Goal: Information Seeking & Learning: Understand process/instructions

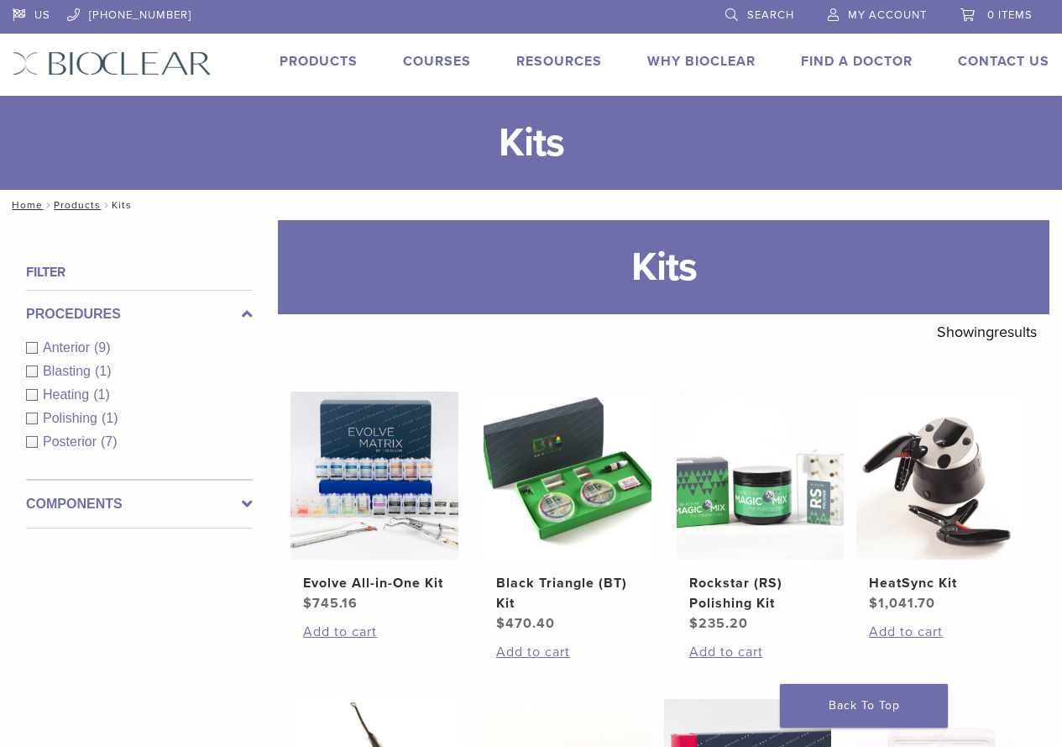
click at [311, 60] on link "Products" at bounding box center [319, 61] width 78 height 17
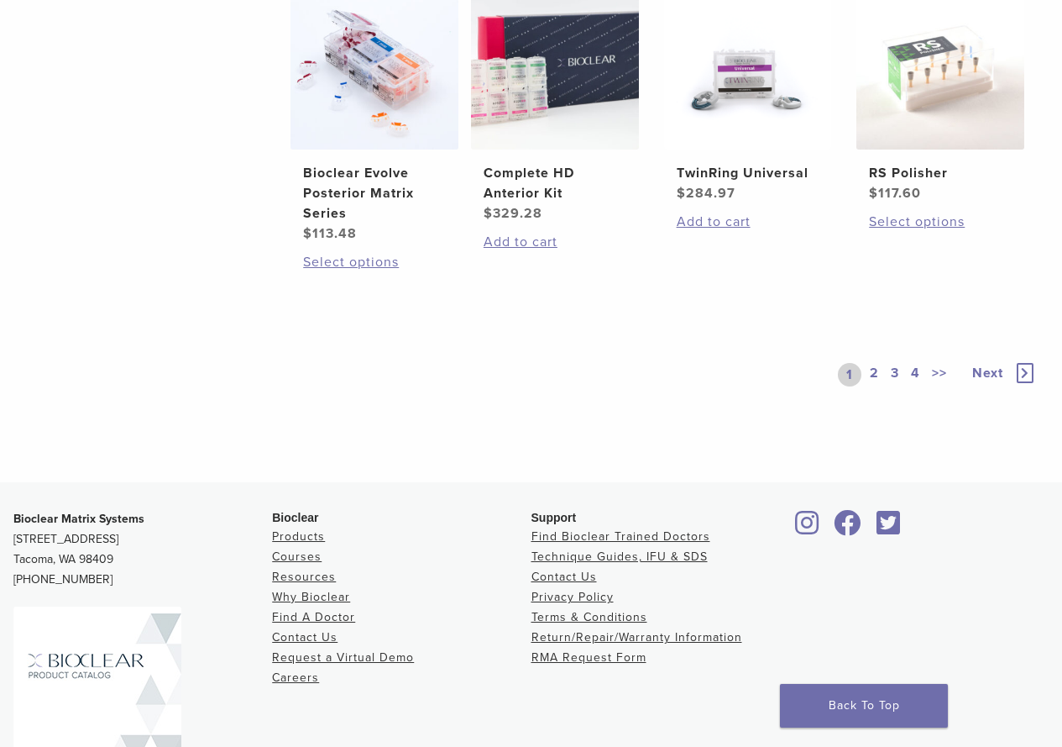
scroll to position [1344, 0]
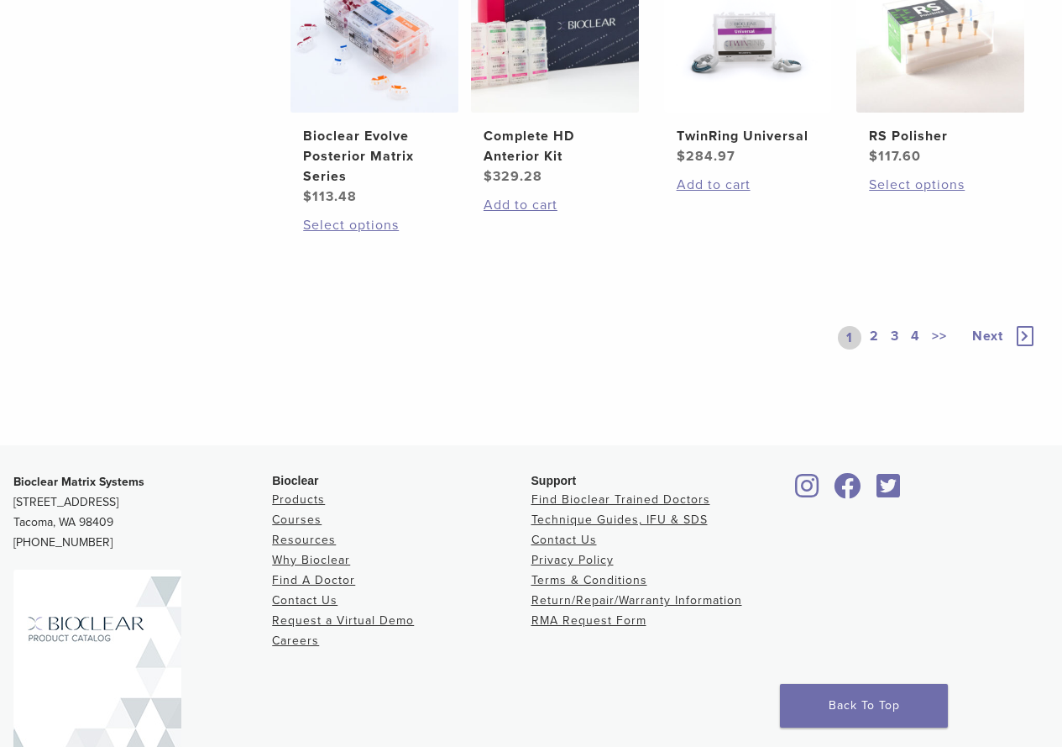
click at [872, 338] on link "2" at bounding box center [875, 338] width 16 height 24
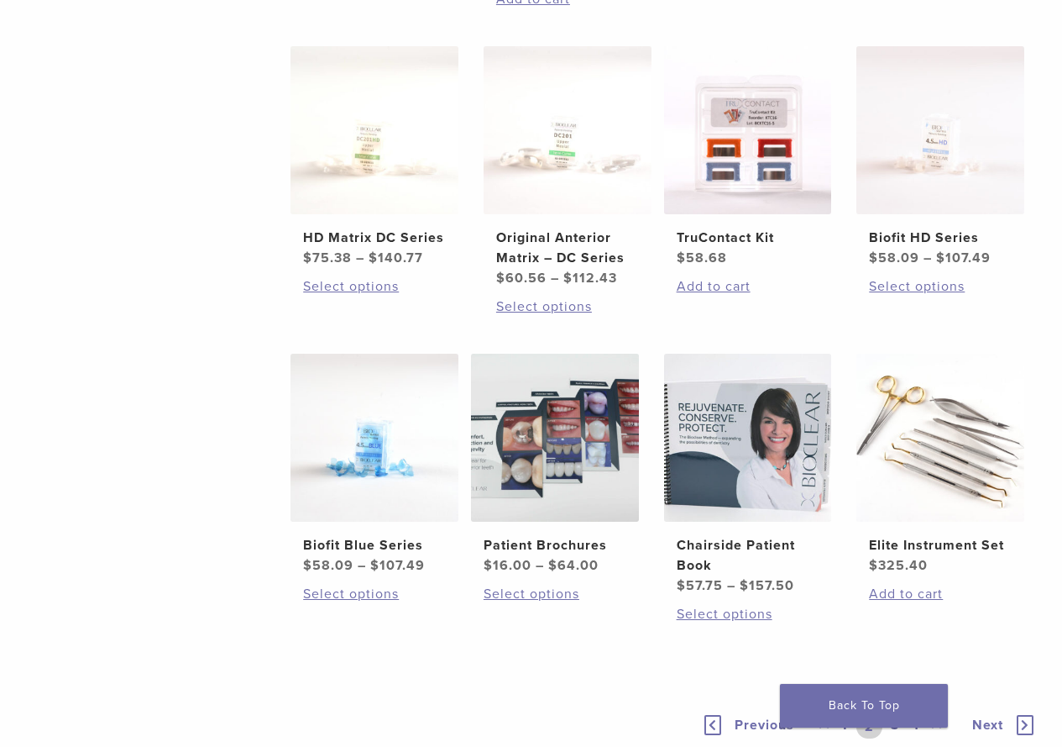
scroll to position [1092, 0]
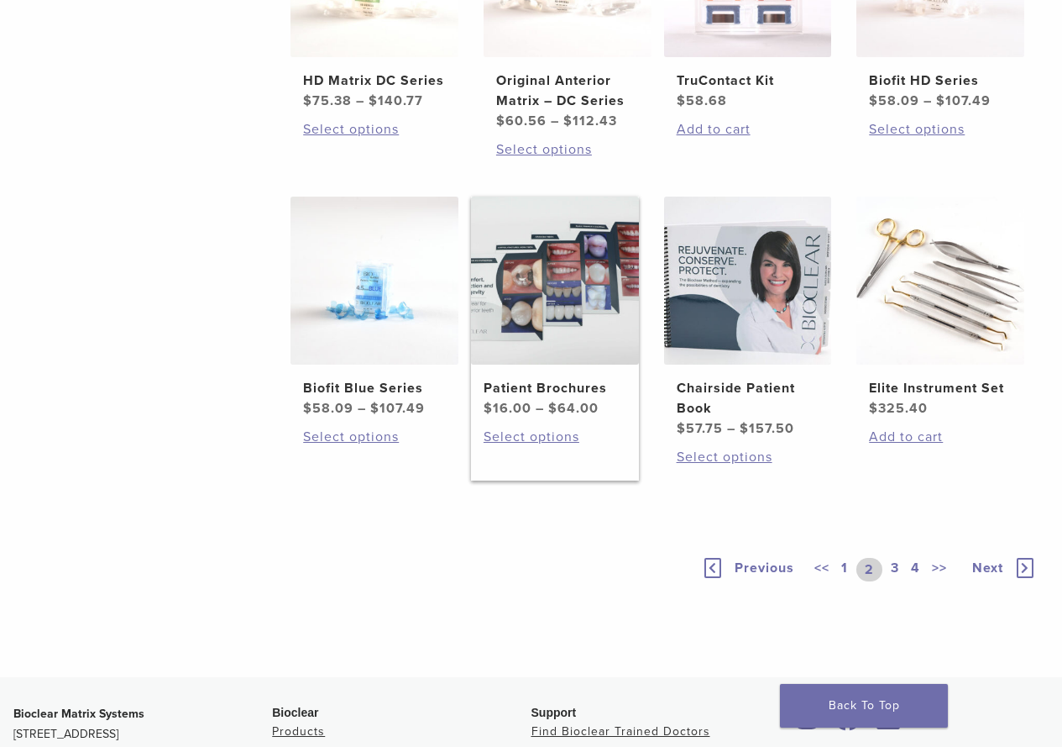
click at [556, 324] on img at bounding box center [555, 280] width 168 height 168
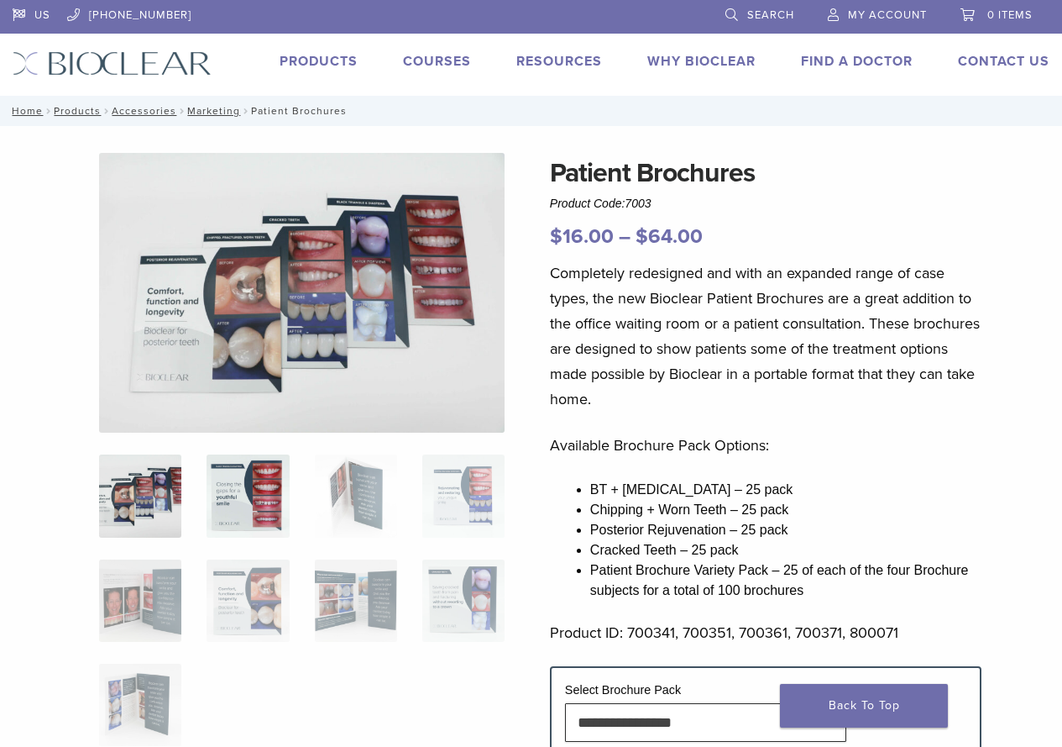
click at [213, 492] on img at bounding box center [248, 495] width 82 height 82
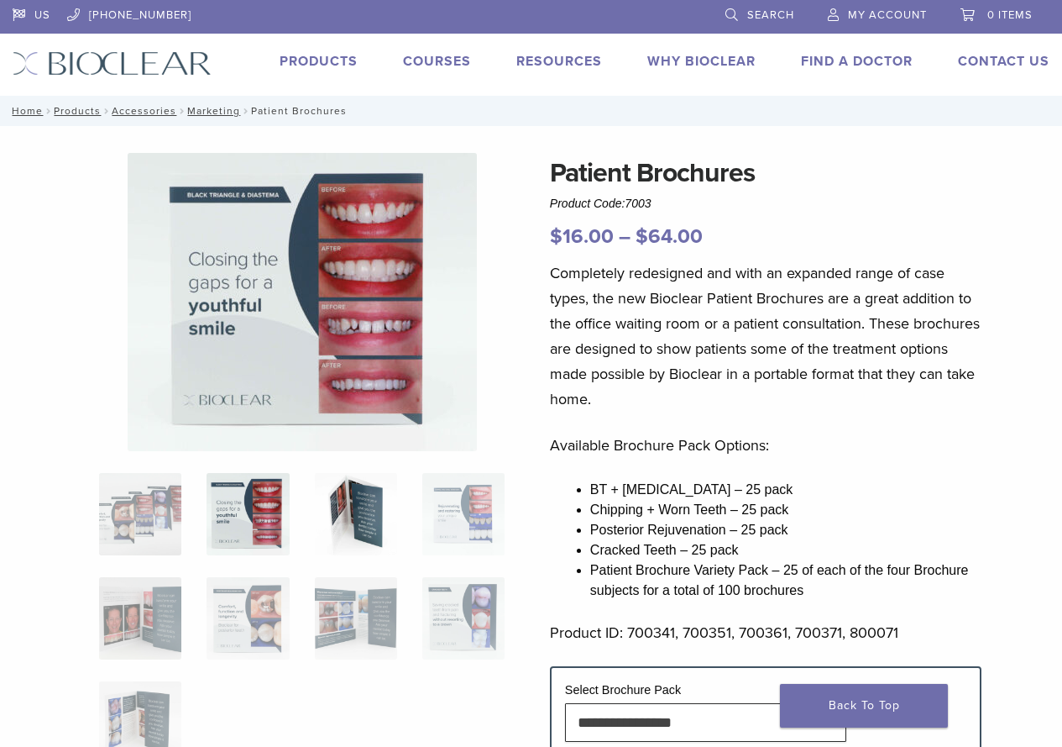
click at [385, 503] on img at bounding box center [356, 514] width 82 height 82
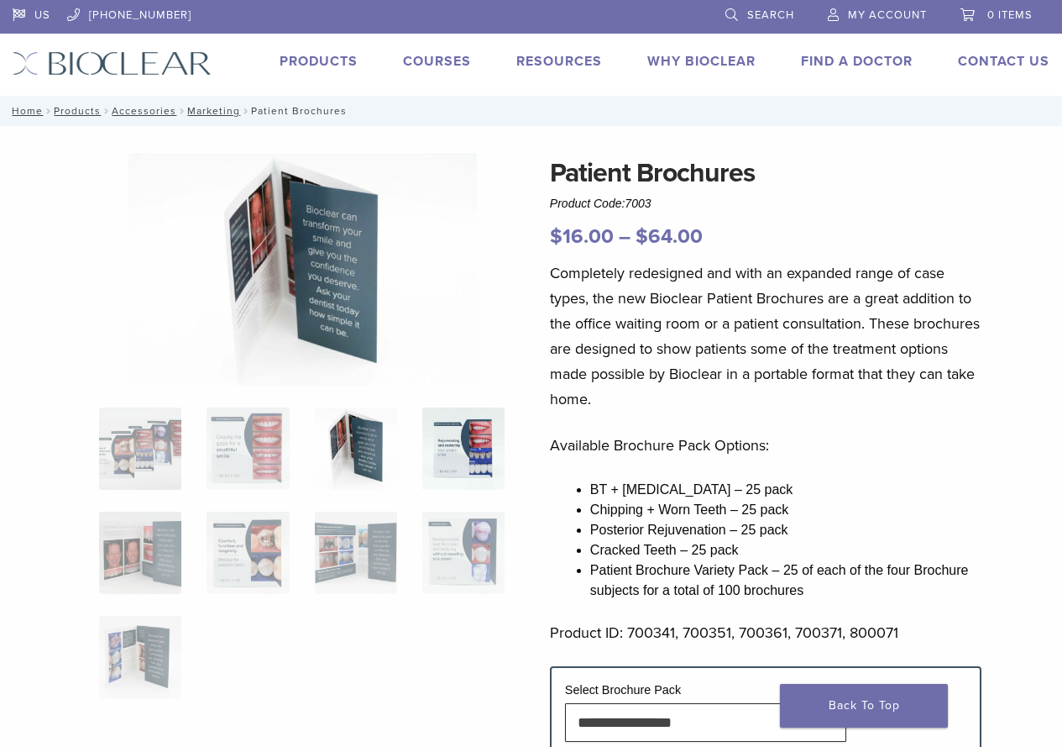
click at [469, 432] on img at bounding box center [463, 448] width 82 height 82
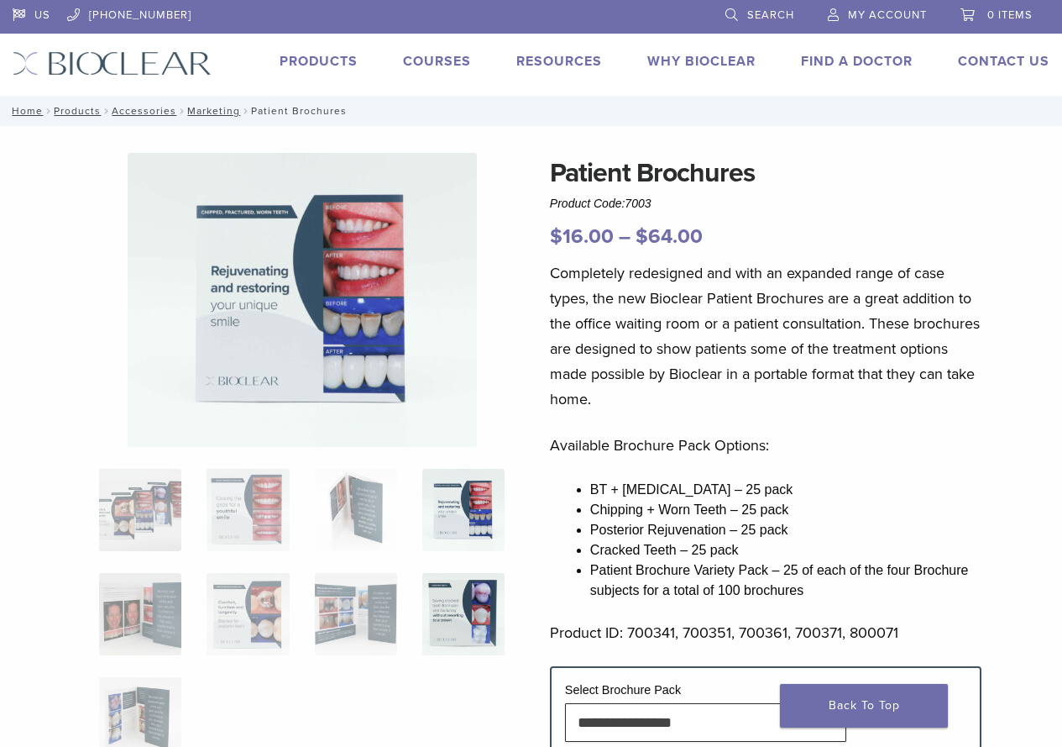
click at [468, 588] on img at bounding box center [463, 614] width 82 height 82
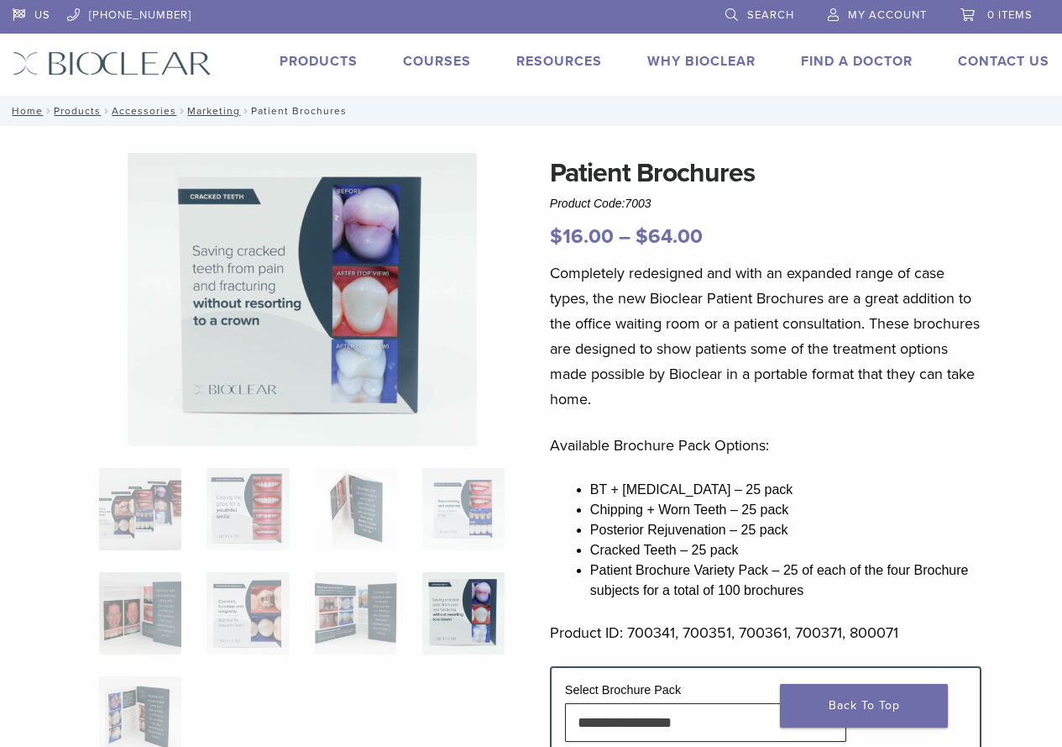
click at [399, 598] on ol at bounding box center [301, 624] width 431 height 313
click at [350, 595] on img at bounding box center [356, 613] width 82 height 82
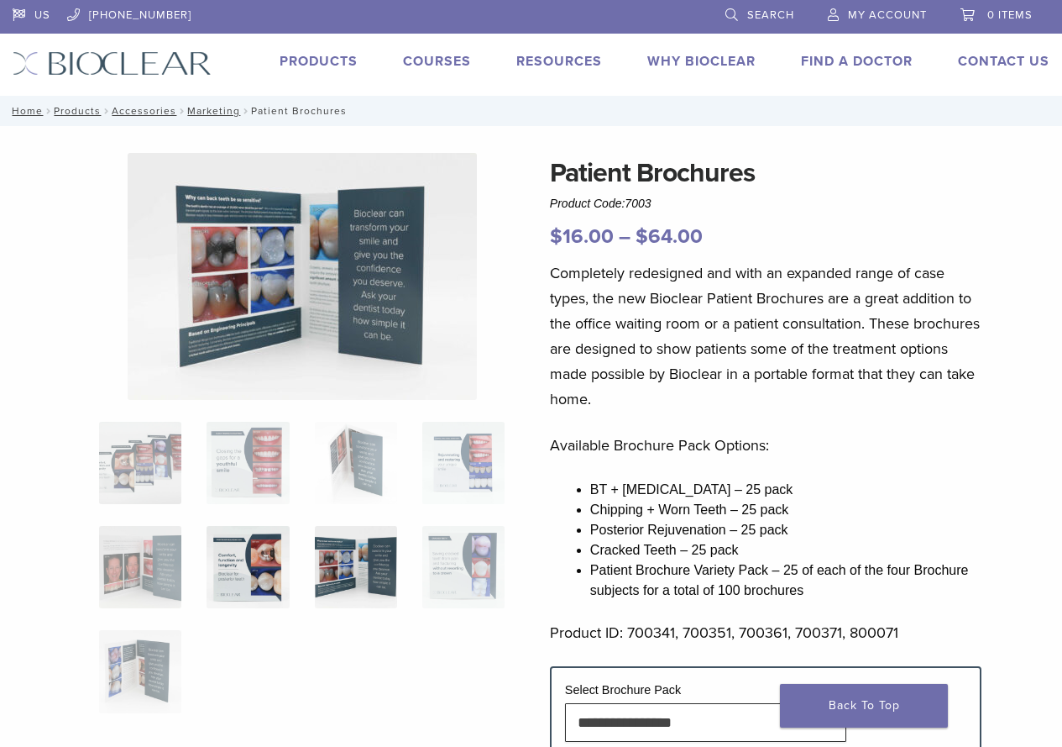
click at [247, 587] on img at bounding box center [248, 567] width 82 height 82
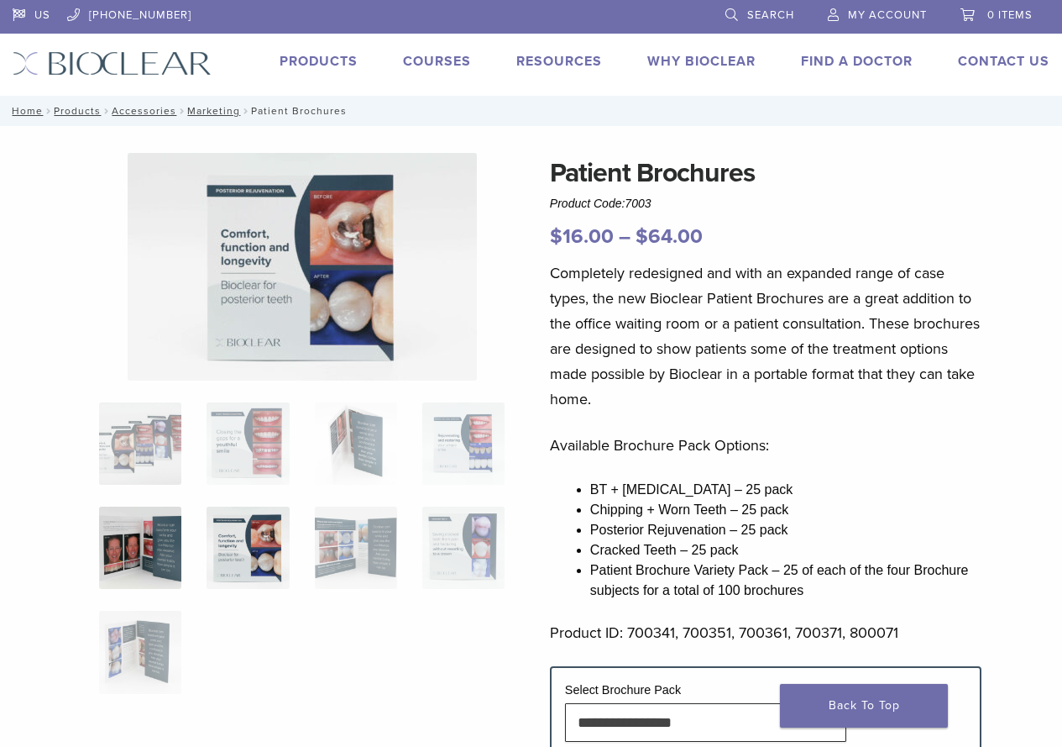
click at [136, 558] on img at bounding box center [140, 547] width 82 height 82
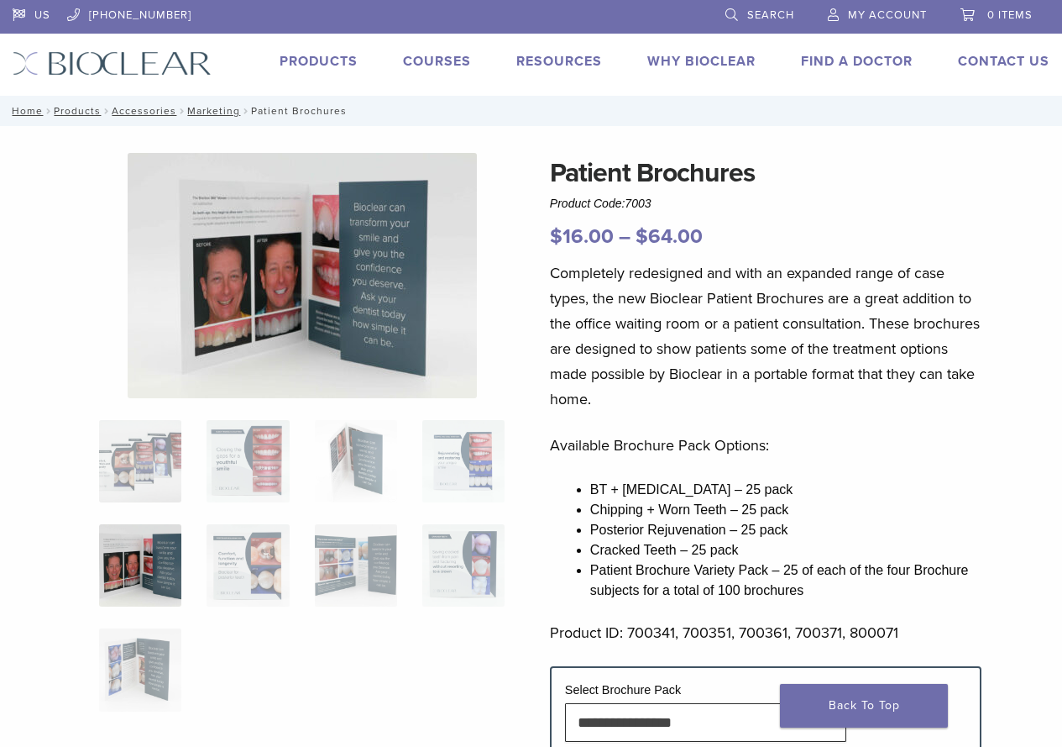
click at [149, 626] on ol at bounding box center [301, 576] width 431 height 313
click at [450, 56] on link "Courses" at bounding box center [437, 61] width 68 height 17
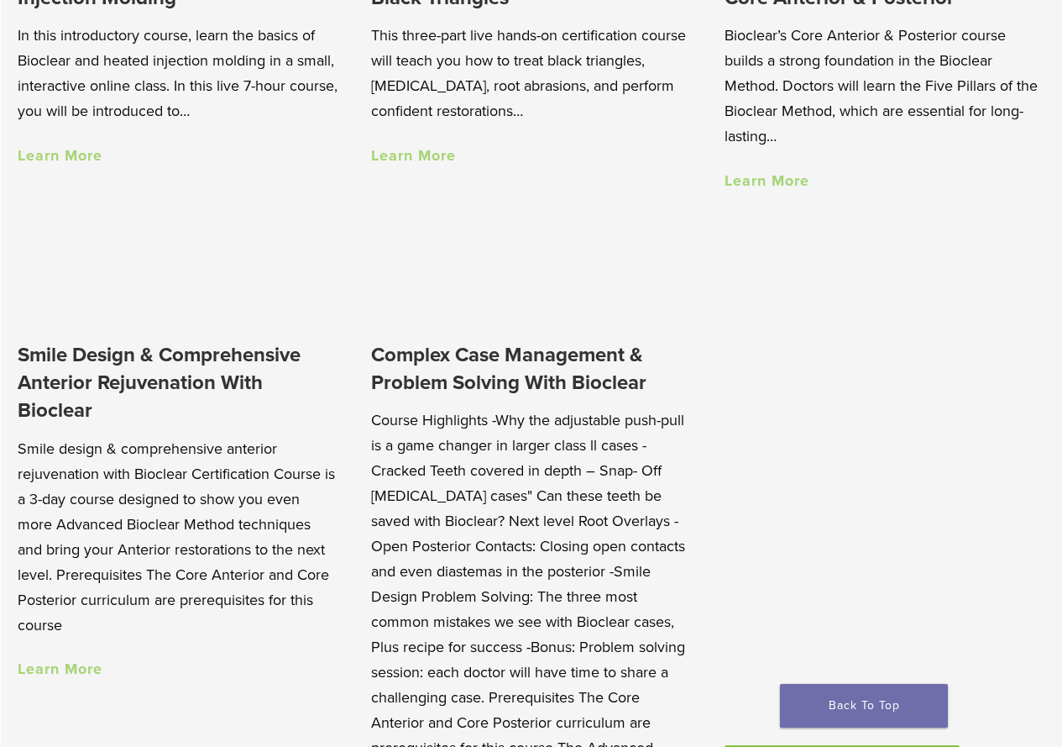
scroll to position [1260, 0]
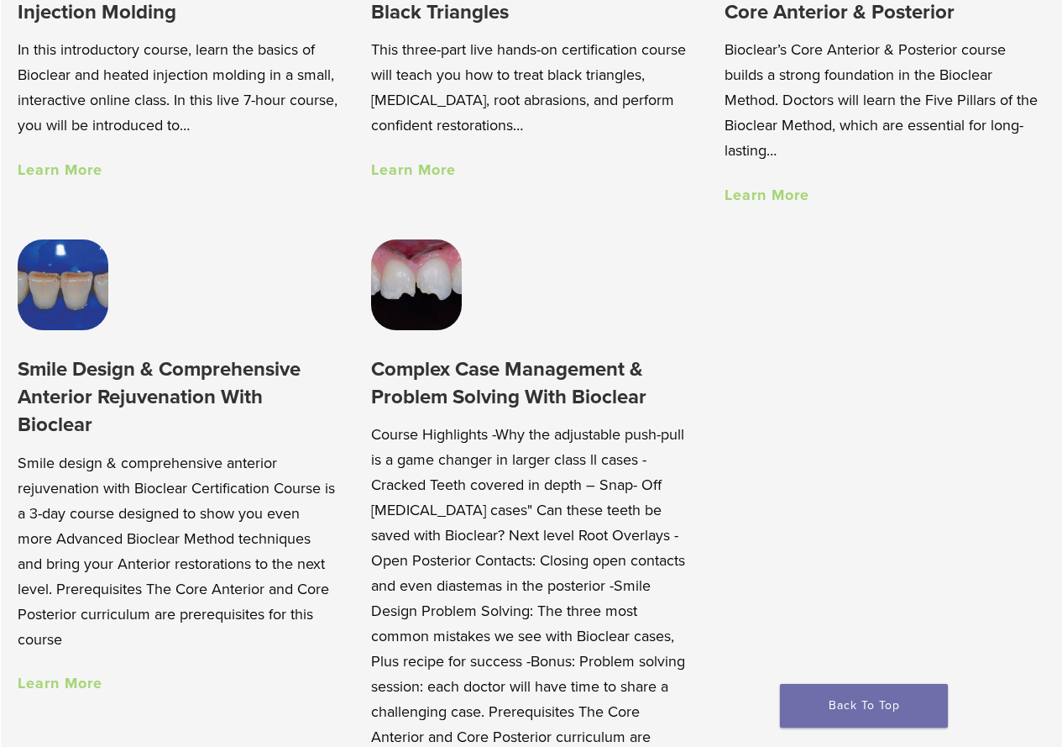
click at [58, 179] on link "Learn More" at bounding box center [60, 169] width 85 height 18
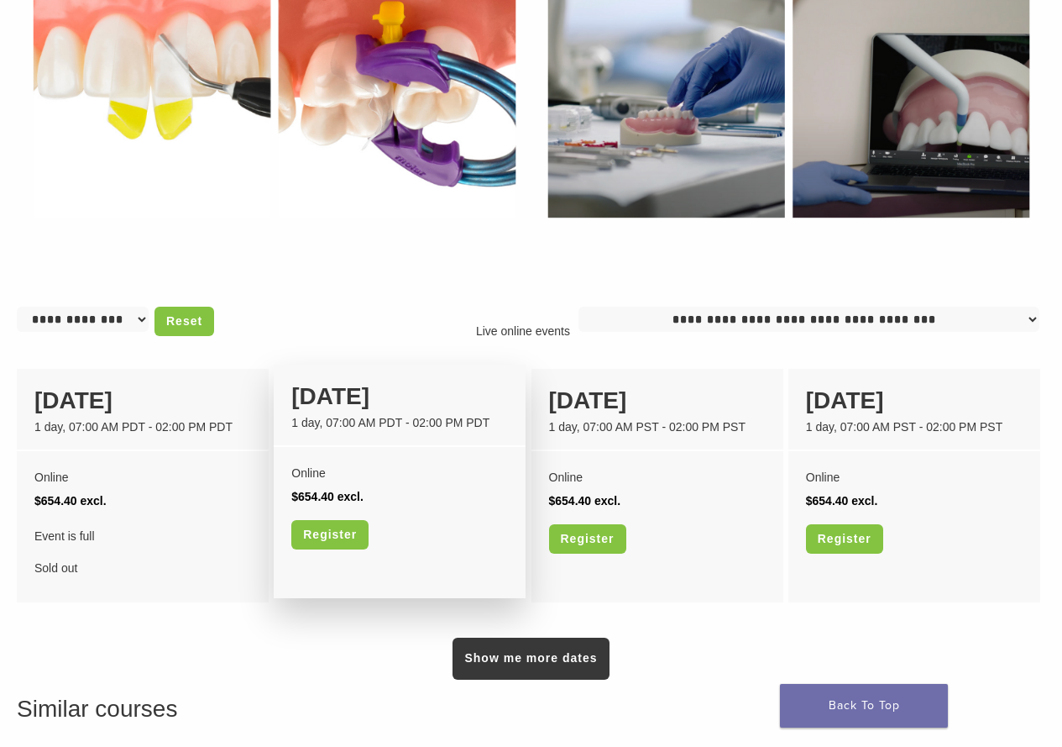
scroll to position [1008, 0]
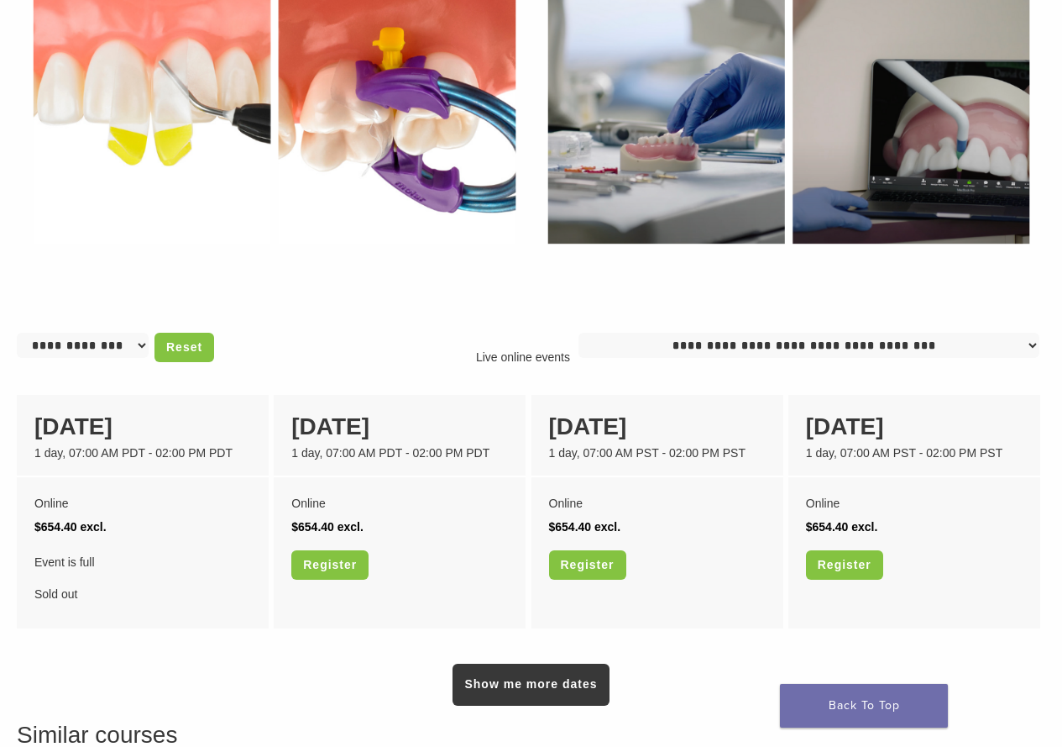
click at [124, 358] on select "**********" at bounding box center [83, 345] width 132 height 25
click at [128, 358] on select "**********" at bounding box center [83, 345] width 132 height 25
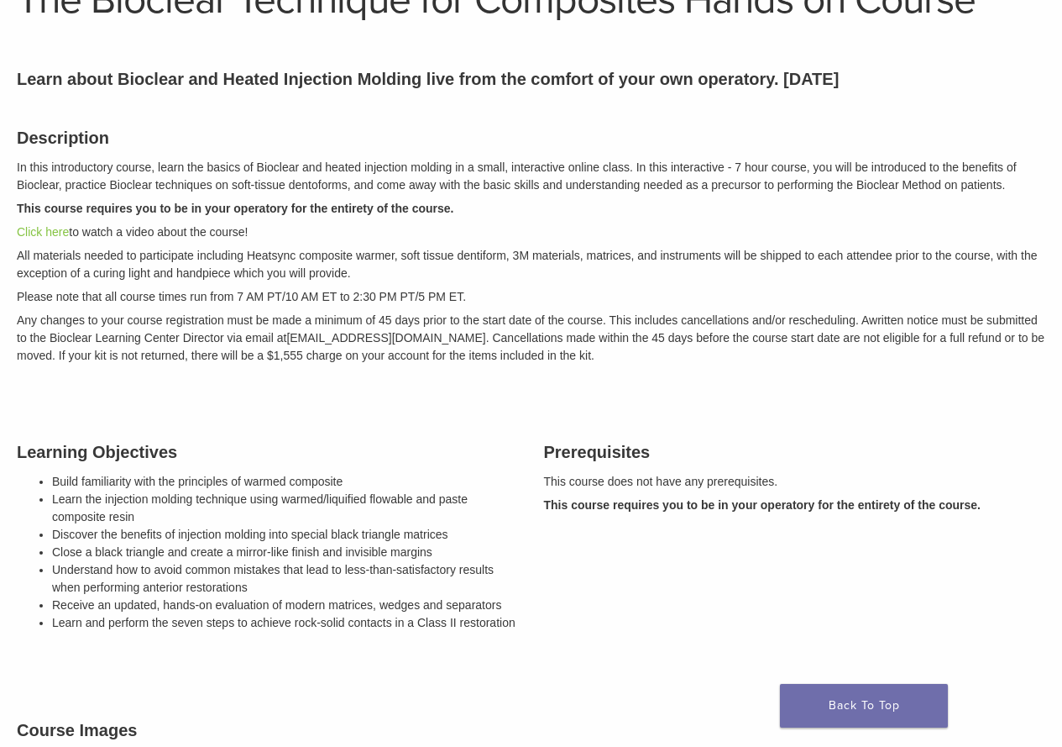
scroll to position [0, 0]
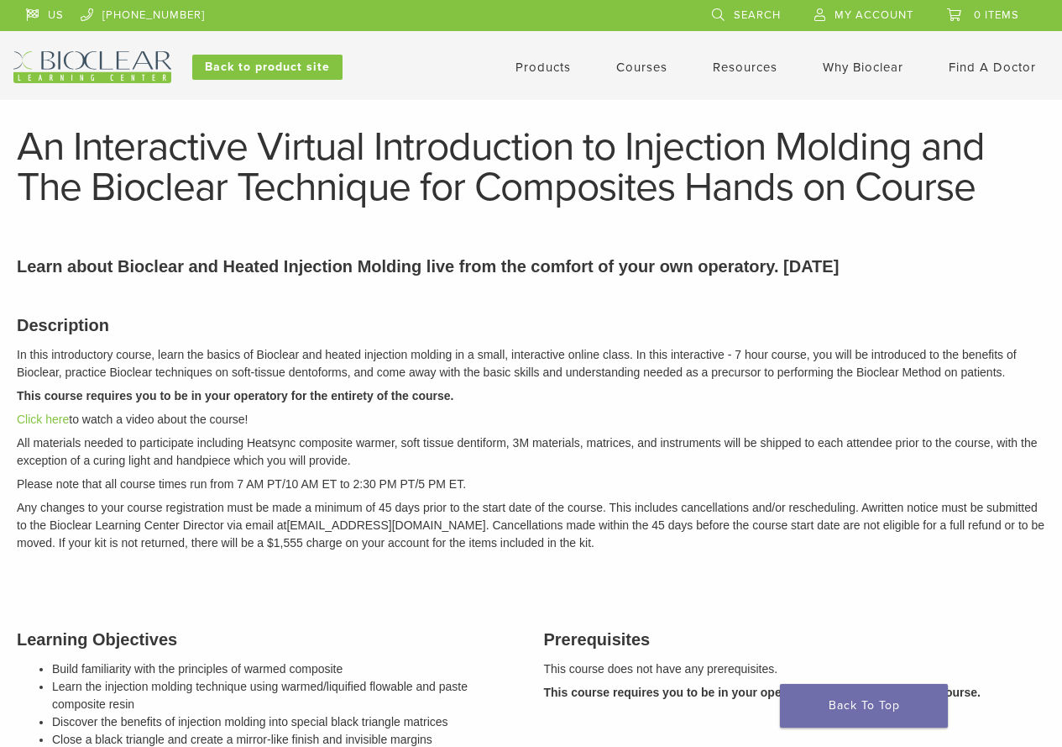
click at [652, 68] on link "Courses" at bounding box center [641, 67] width 51 height 15
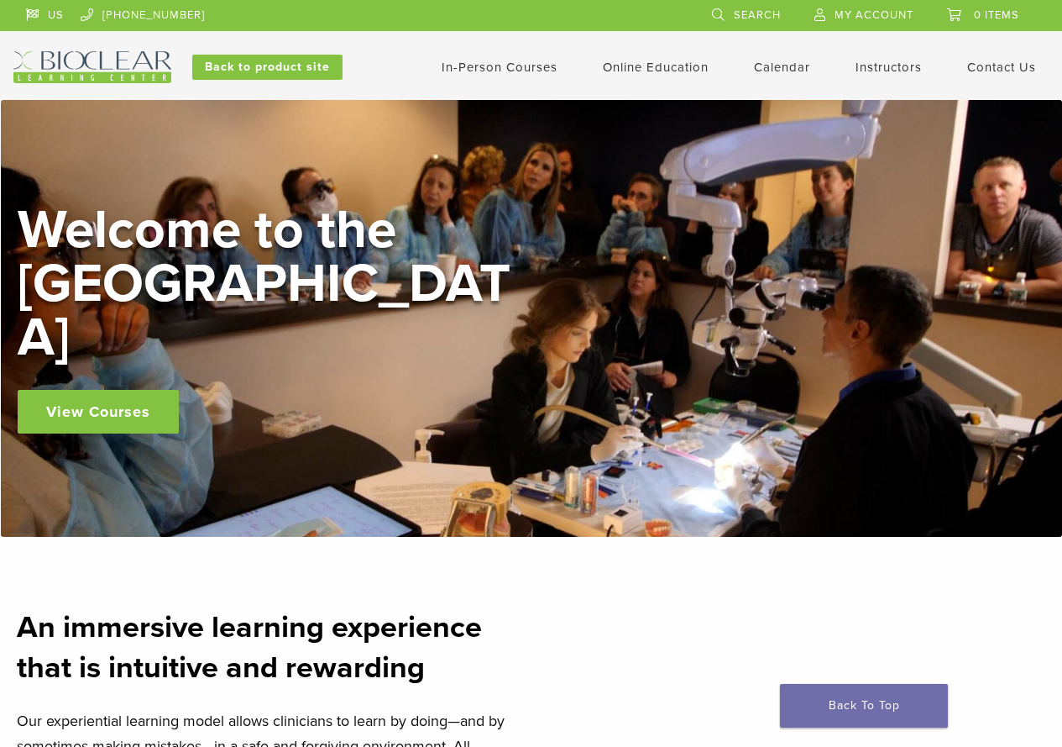
click at [529, 69] on link "In-Person Courses" at bounding box center [500, 67] width 116 height 15
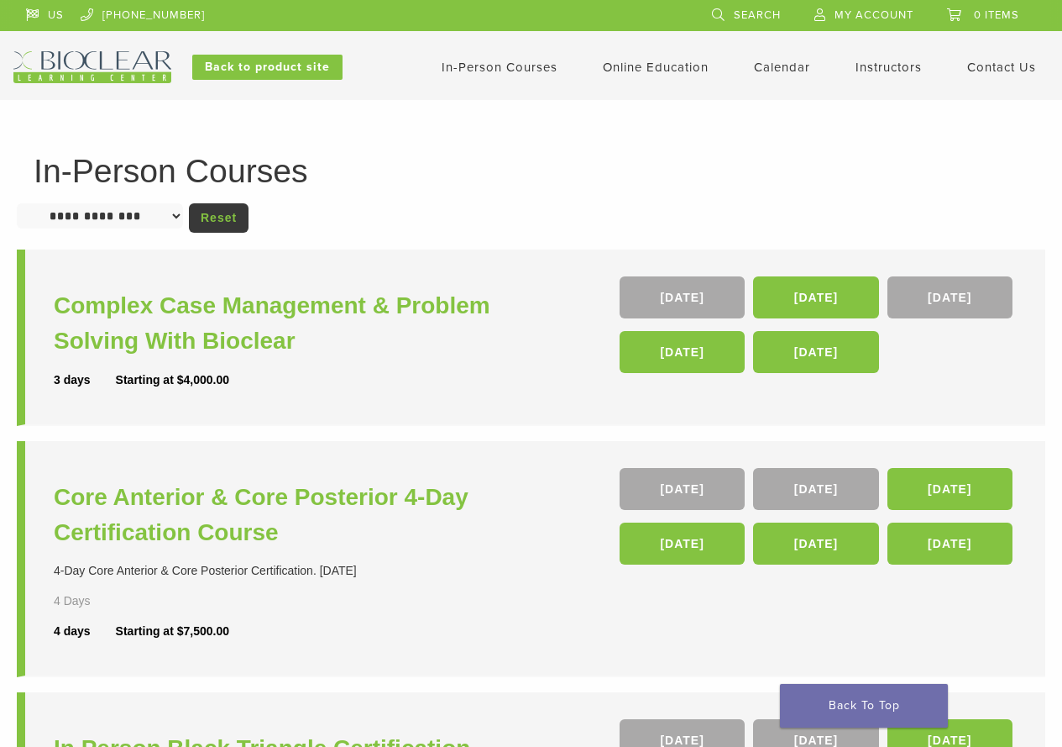
click at [884, 60] on link "Instructors" at bounding box center [889, 67] width 66 height 15
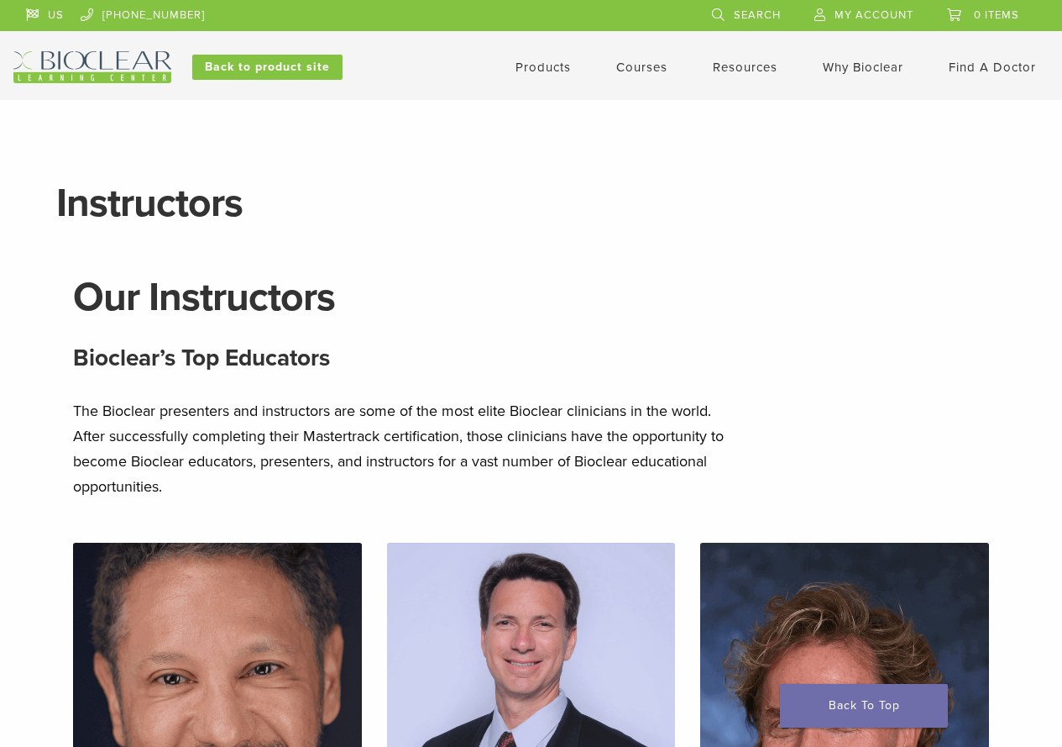
click at [846, 68] on link "Why Bioclear" at bounding box center [863, 67] width 81 height 15
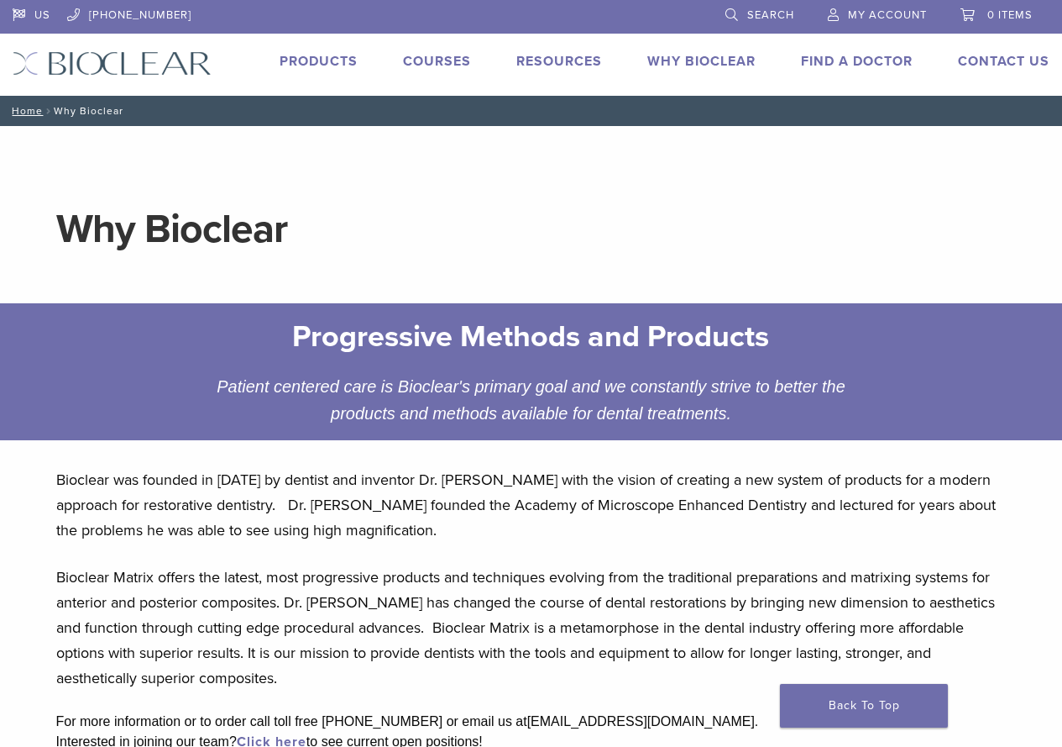
click at [862, 58] on link "Find A Doctor" at bounding box center [857, 61] width 112 height 17
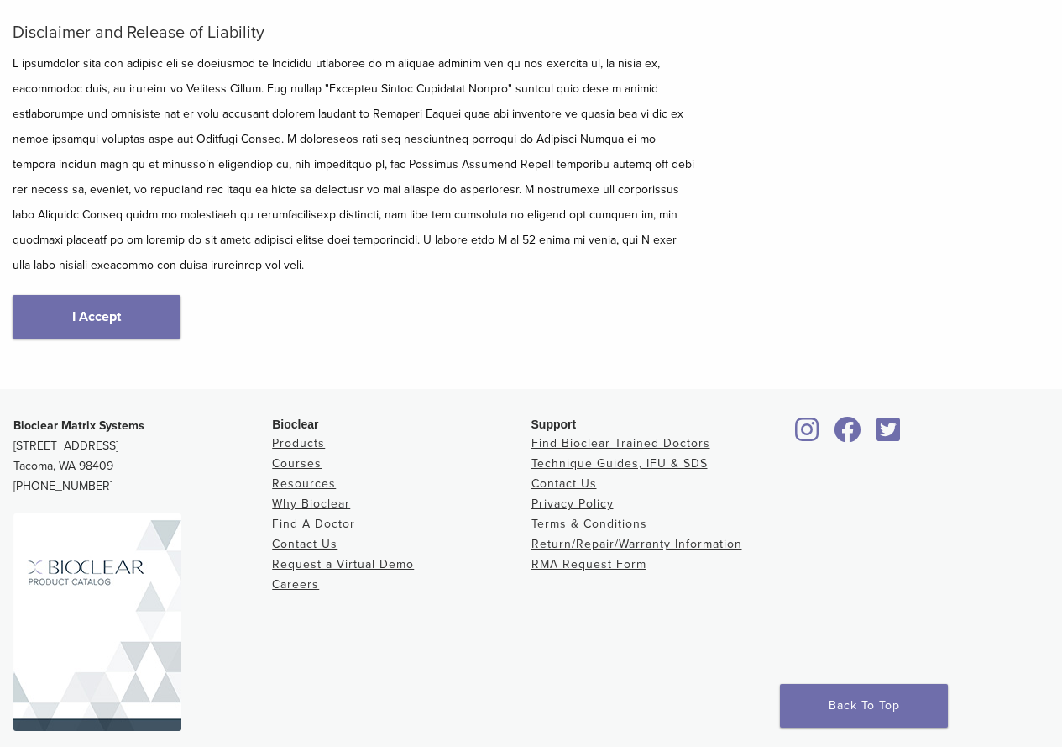
scroll to position [277, 0]
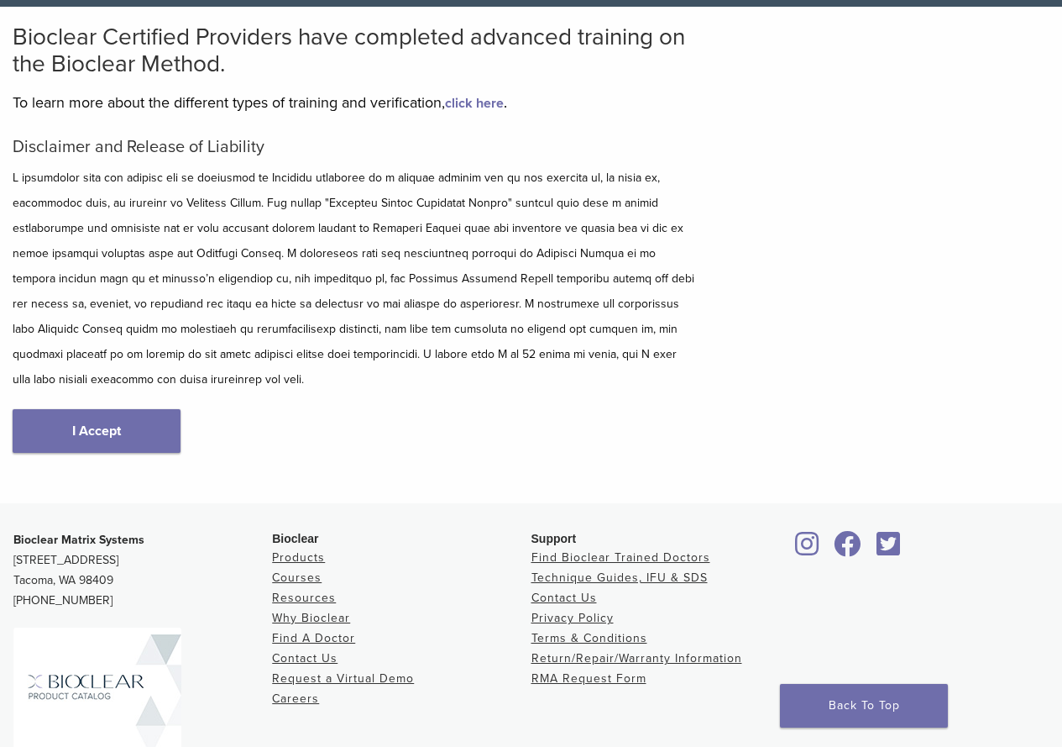
scroll to position [109, 0]
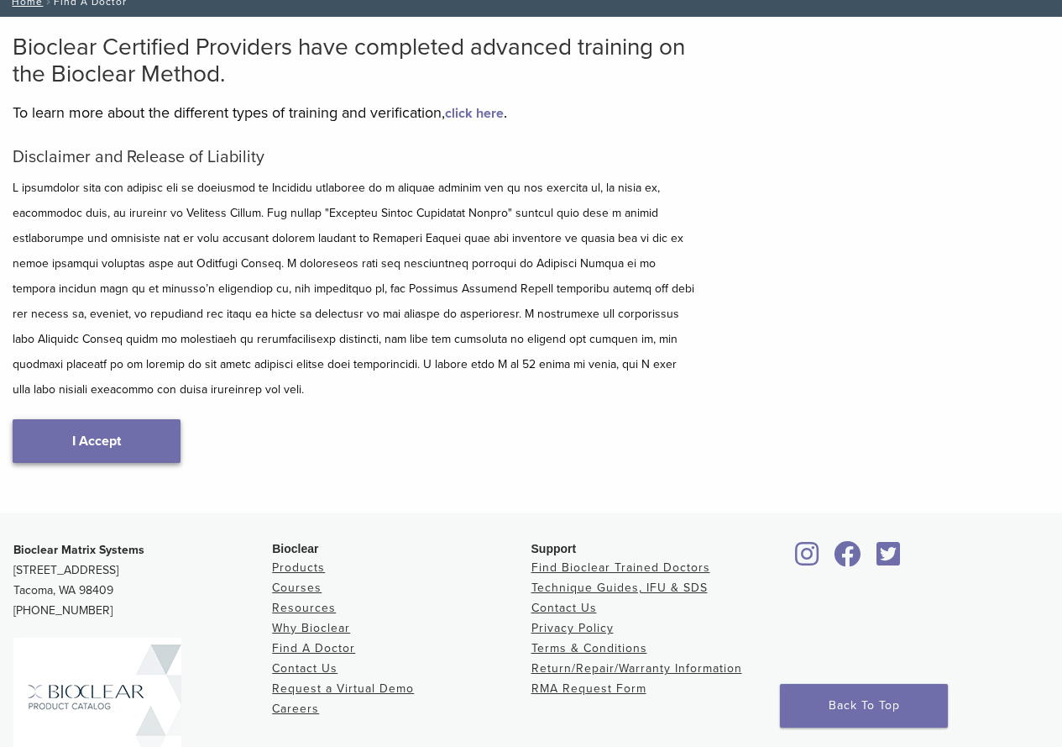
click at [130, 422] on link "I Accept" at bounding box center [97, 441] width 168 height 44
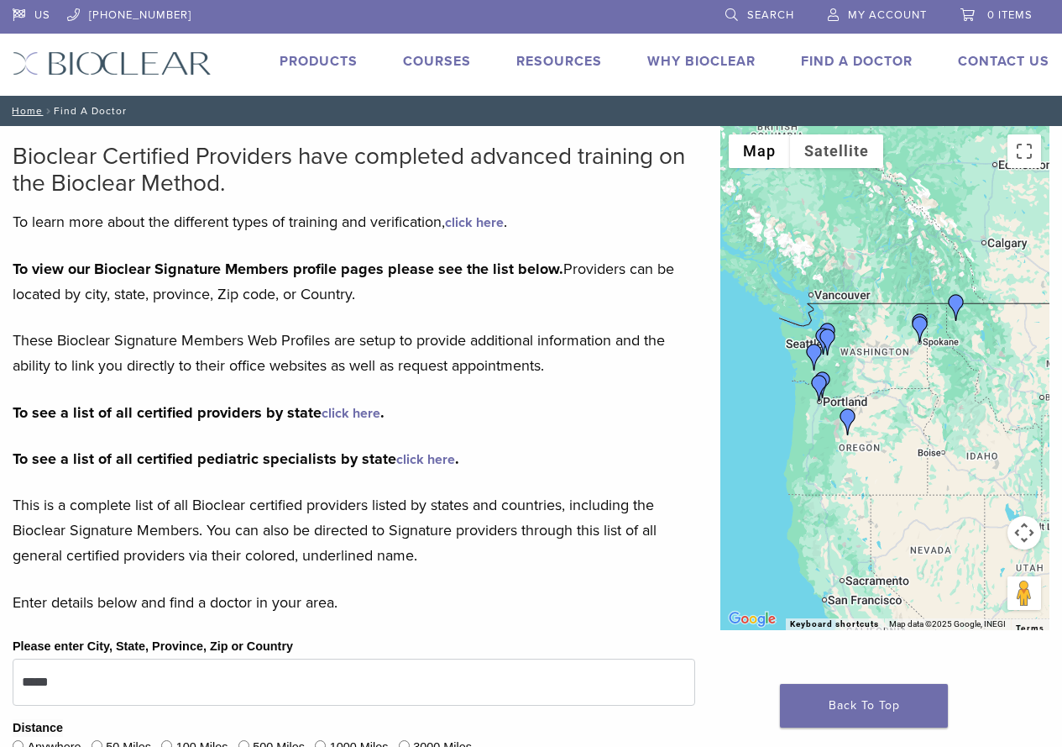
click at [820, 389] on img "Benjamin Wang" at bounding box center [819, 388] width 27 height 27
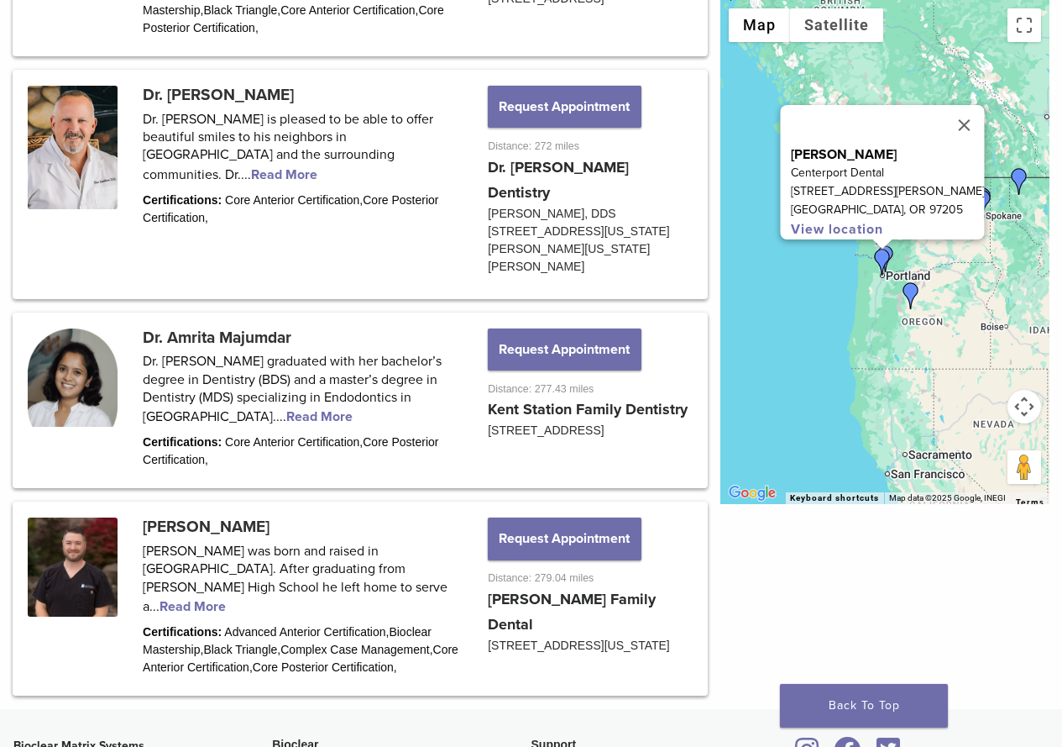
scroll to position [2229, 0]
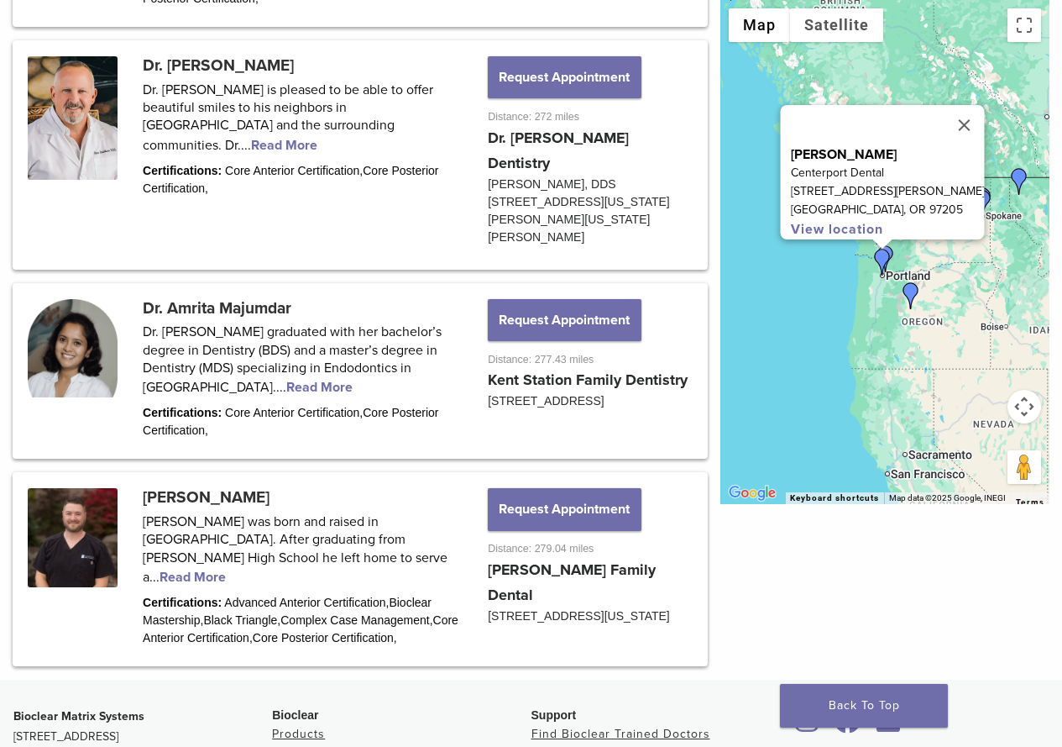
click at [914, 293] on img "Dr. Scott Rooker" at bounding box center [911, 295] width 27 height 27
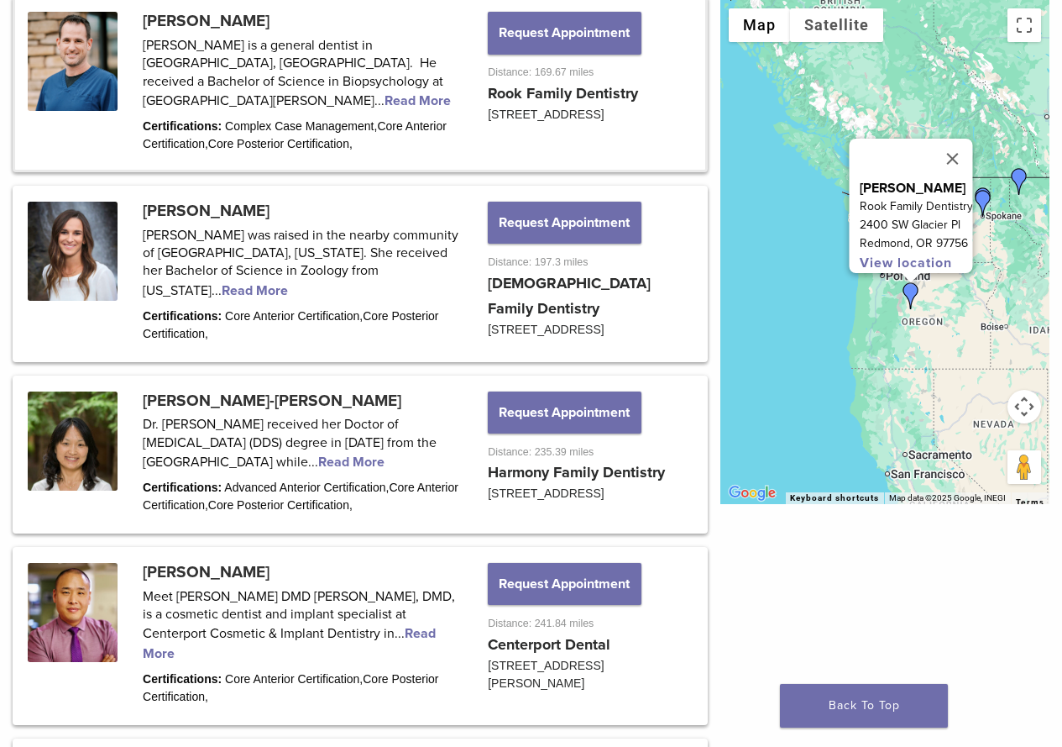
scroll to position [1339, 0]
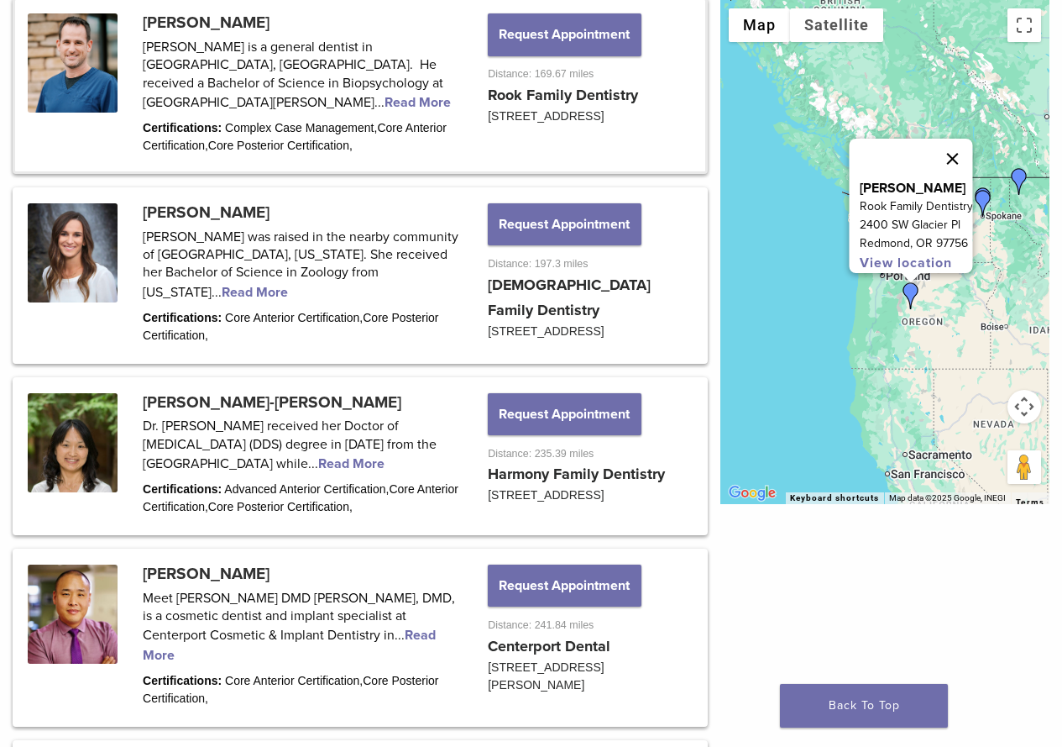
click at [958, 150] on button "Close" at bounding box center [953, 159] width 40 height 40
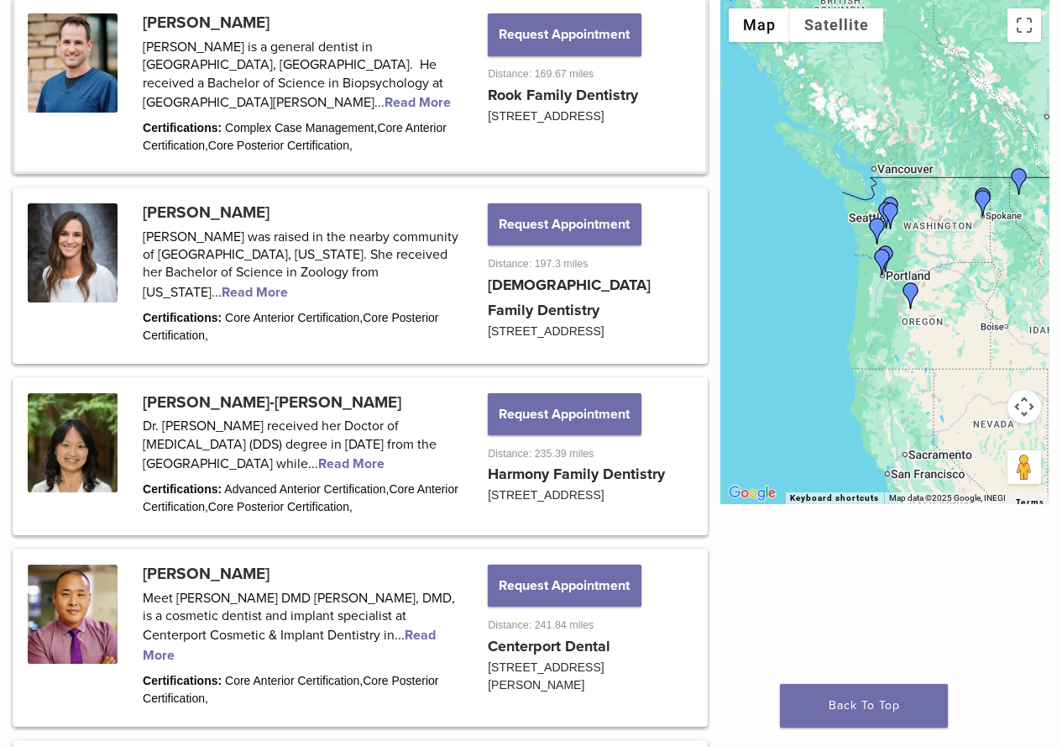
click at [981, 199] on img "Dr. Kelly Hennessey" at bounding box center [983, 203] width 27 height 27
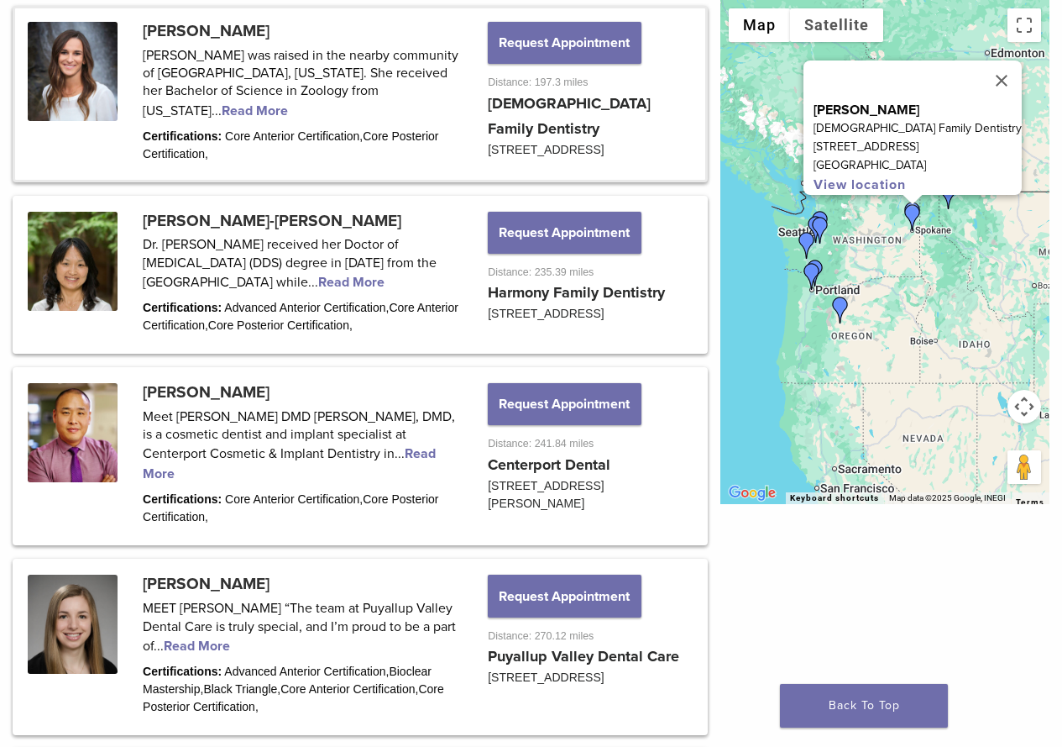
scroll to position [1522, 0]
click at [820, 214] on img "Dr. Amrita Majumdar" at bounding box center [820, 224] width 27 height 27
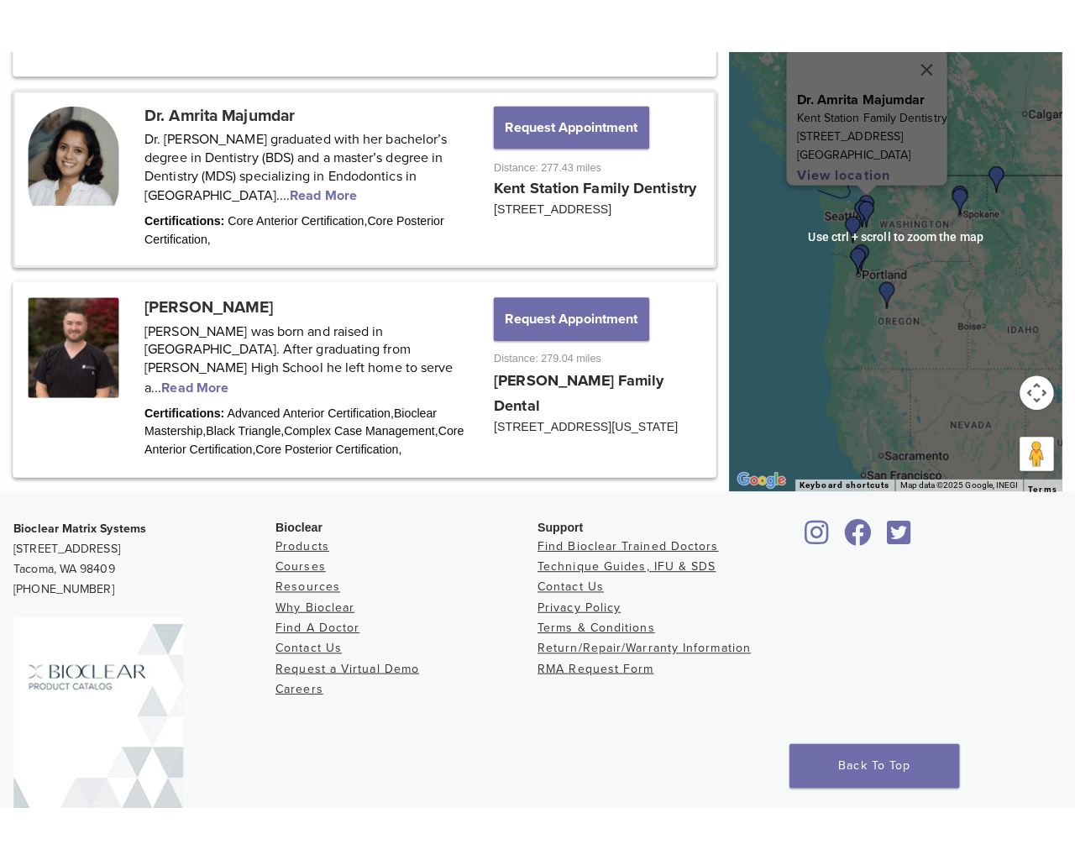
scroll to position [2222, 0]
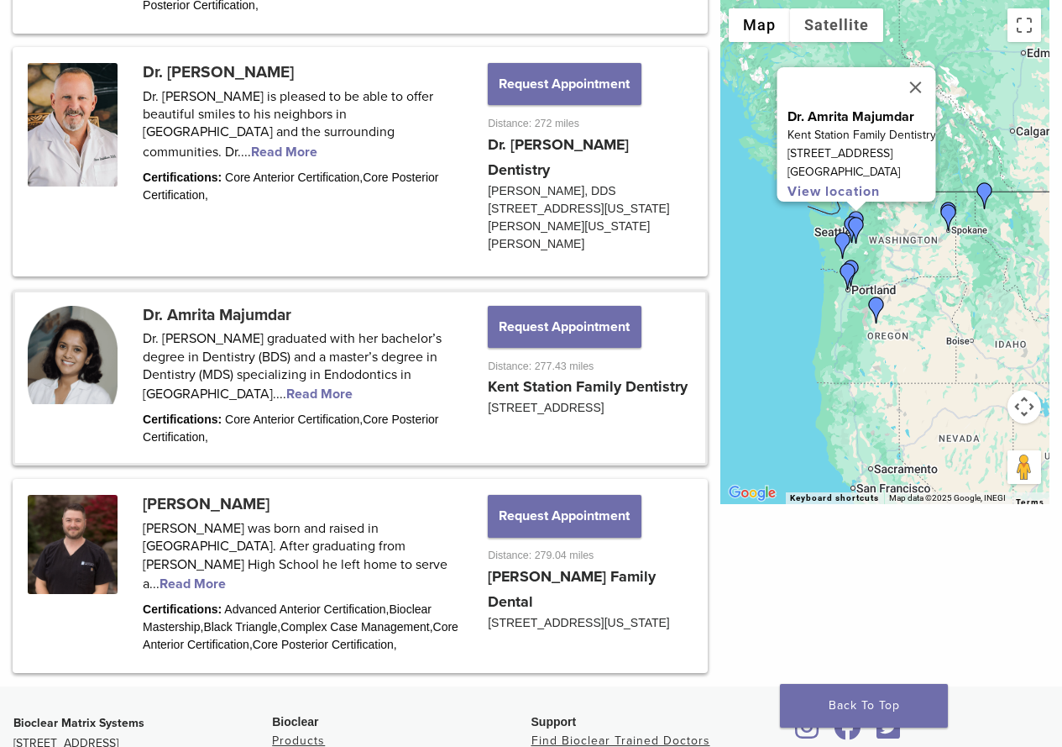
click at [1015, 406] on button "Map camera controls" at bounding box center [1025, 407] width 34 height 34
click at [995, 293] on div "Dr. Amrita Majumdar Kent Station Family Dentistry 417 Ramsay Way Kent, WA 98032…" at bounding box center [884, 252] width 329 height 504
click at [1035, 15] on button "Toggle fullscreen view" at bounding box center [1025, 25] width 34 height 34
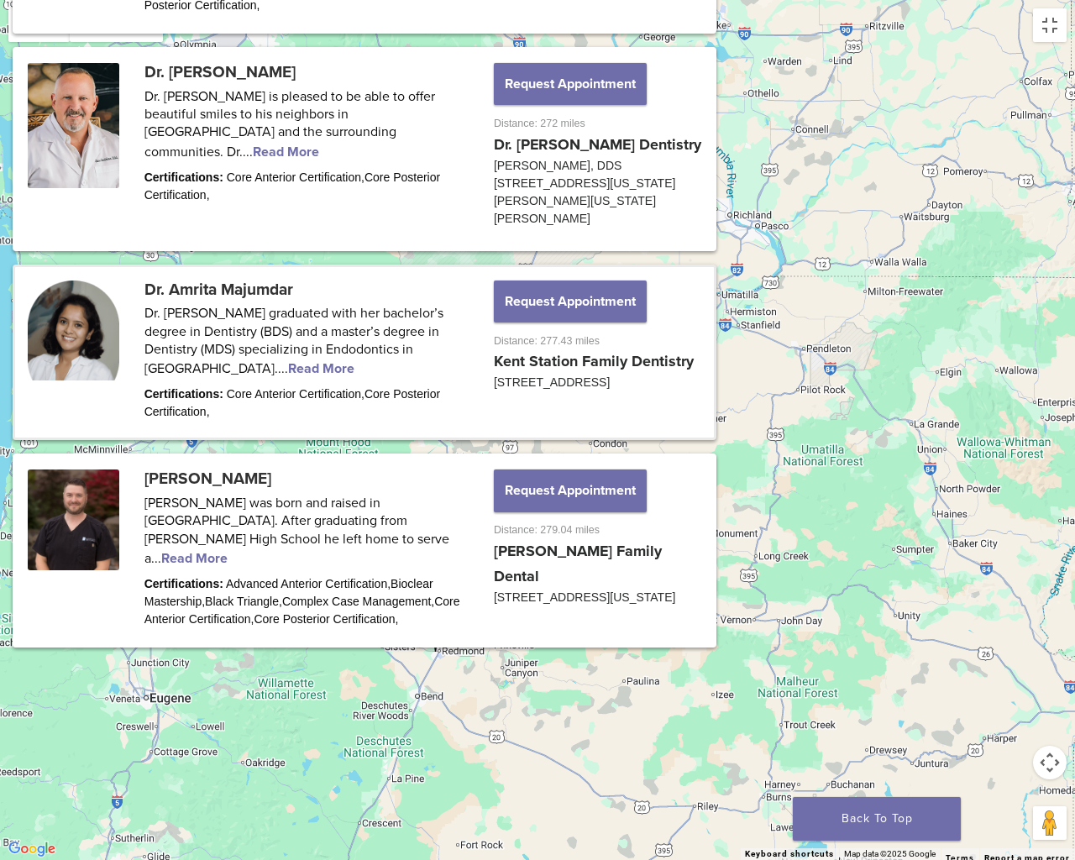
drag, startPoint x: 401, startPoint y: 397, endPoint x: 729, endPoint y: 598, distance: 384.8
click at [729, 598] on div "Dr. Amrita Majumdar Kent Station Family Dentistry 417 Ramsay Way Kent, WA 98032…" at bounding box center [537, 430] width 1075 height 860
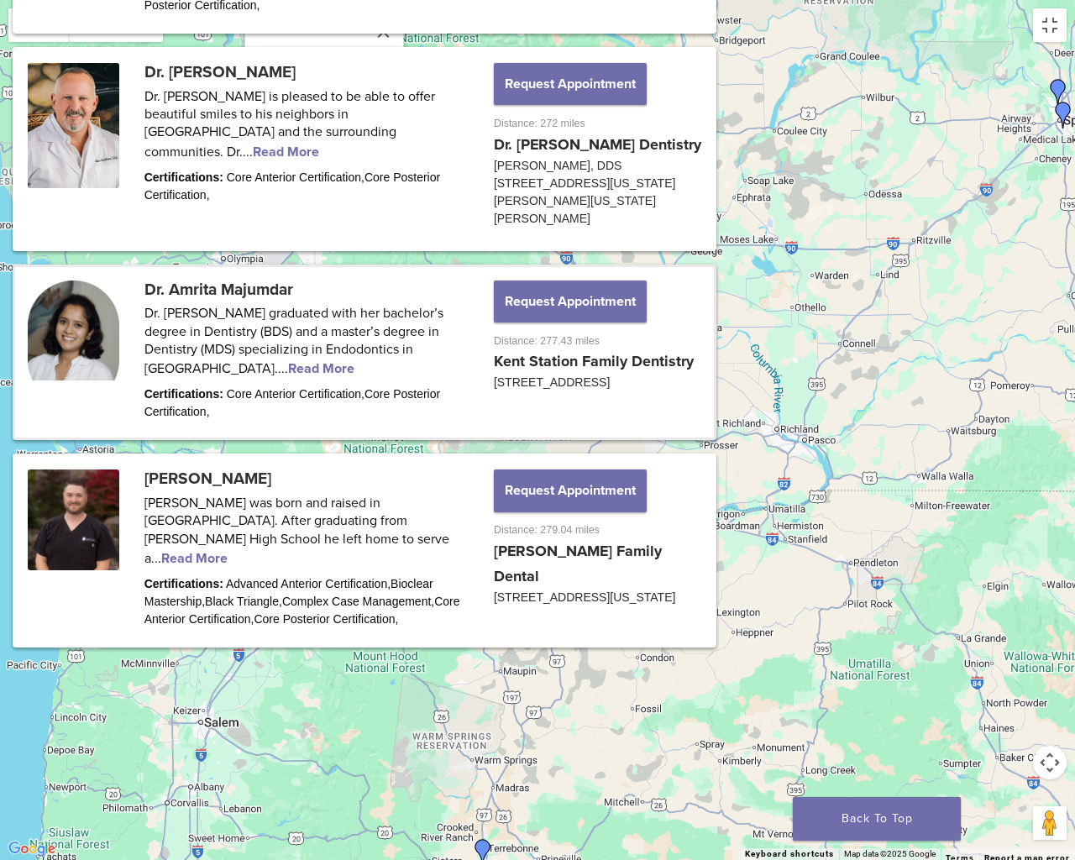
drag, startPoint x: 481, startPoint y: 305, endPoint x: 530, endPoint y: 529, distance: 229.4
click at [530, 529] on div "Dr. Amrita Majumdar Kent Station Family Dentistry 417 Ramsay Way Kent, WA 98032…" at bounding box center [537, 430] width 1075 height 860
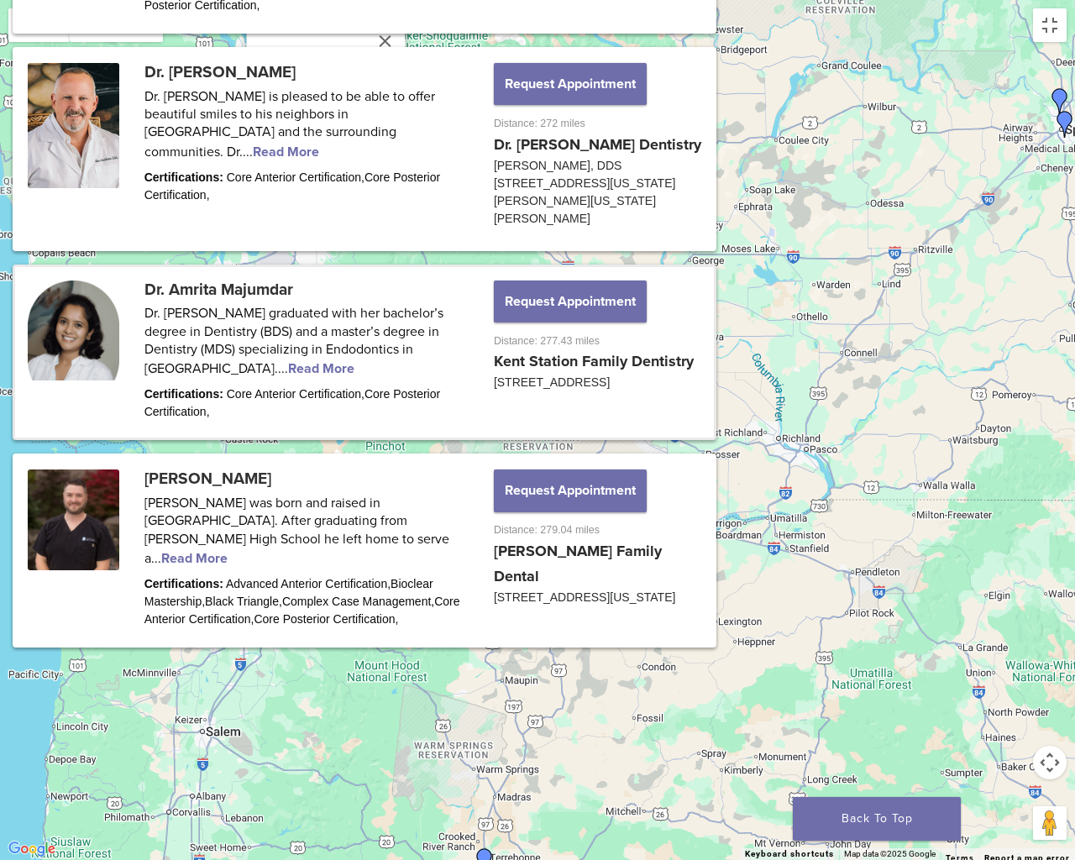
click at [213, 342] on img "Dr. Dan Henricksen" at bounding box center [215, 341] width 27 height 27
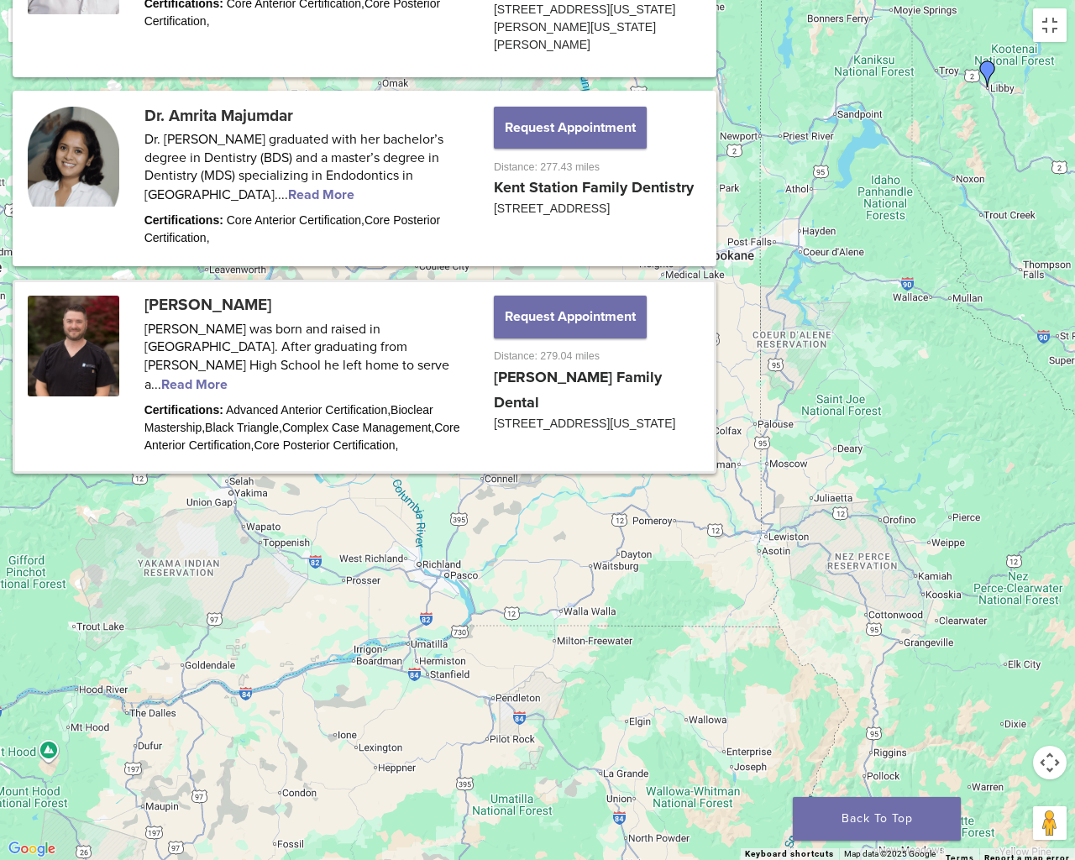
drag, startPoint x: 830, startPoint y: 360, endPoint x: 458, endPoint y: 495, distance: 394.7
click at [465, 496] on div "Dr. Dan Henricksen Henricksen Family Dental 1292 S Market Blvd Ste A Chehalis, …" at bounding box center [537, 430] width 1075 height 860
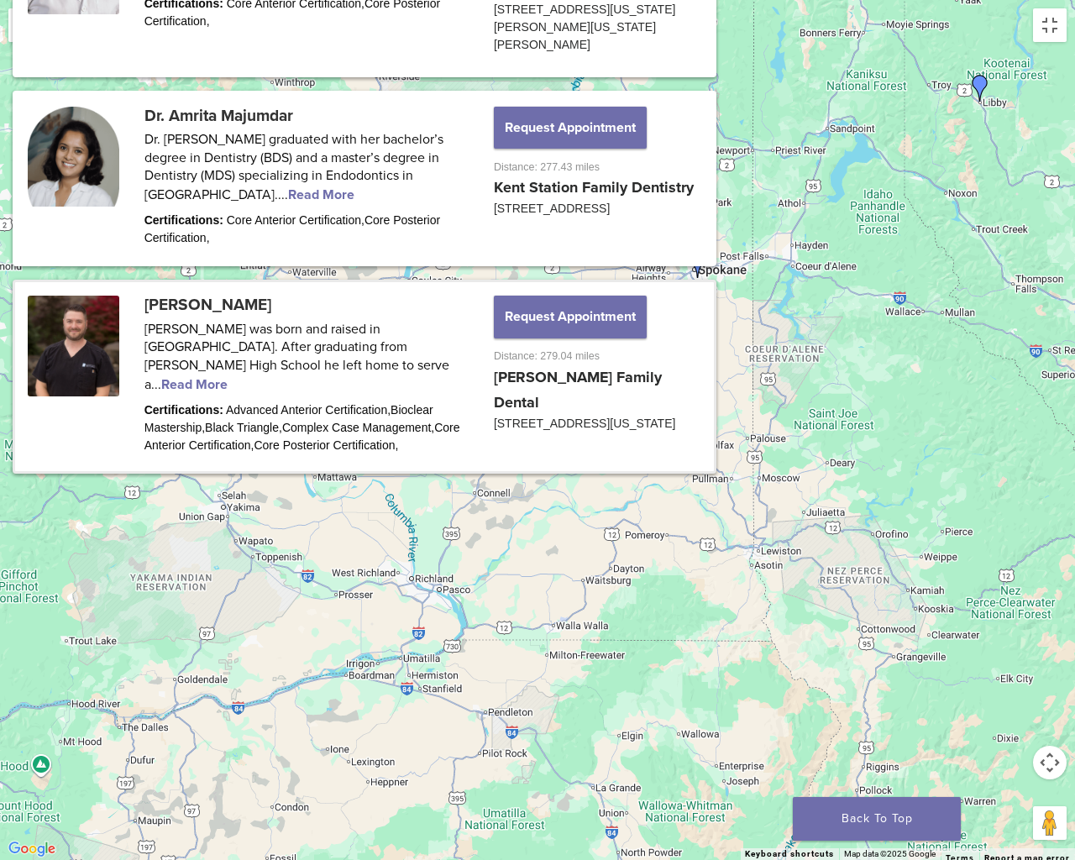
click at [690, 243] on img "Dr. Charles Regalado" at bounding box center [692, 241] width 27 height 27
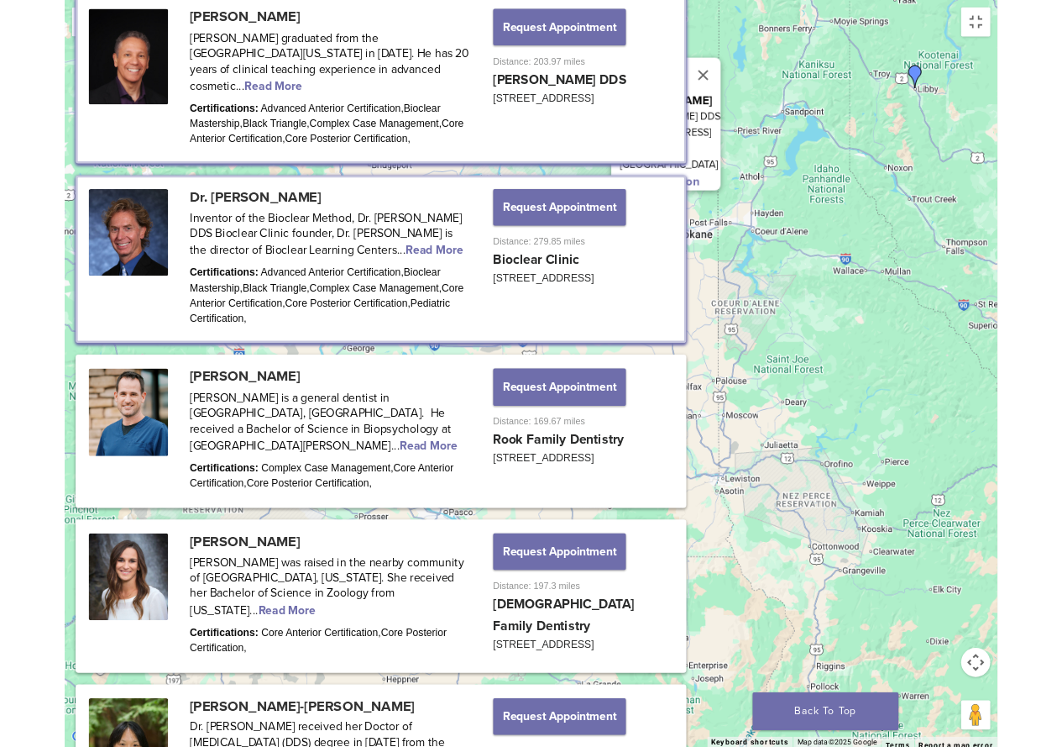
scroll to position [923, 0]
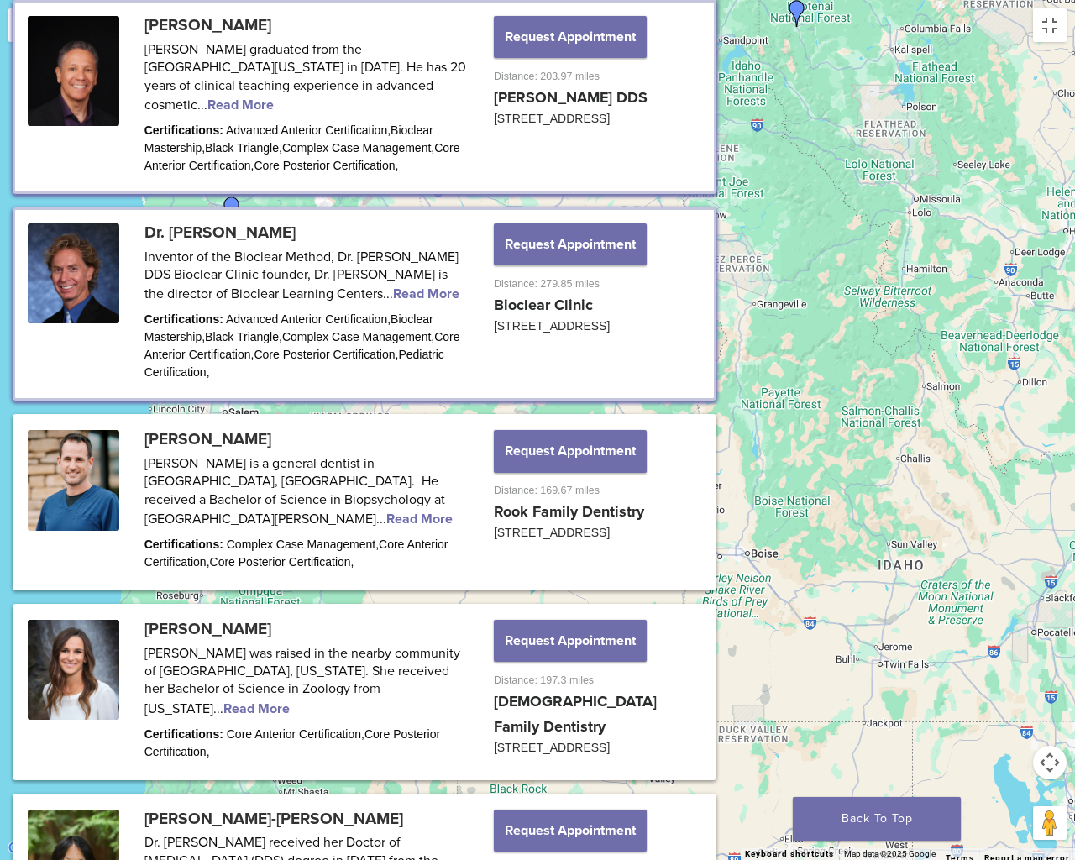
drag, startPoint x: 563, startPoint y: 617, endPoint x: 570, endPoint y: 322, distance: 295.7
click at [570, 322] on div "Dr. Charles Regalado Charles Regalado DDS 6817 N. Cedar Rd., Suite 202 Spokane,…" at bounding box center [537, 430] width 1075 height 860
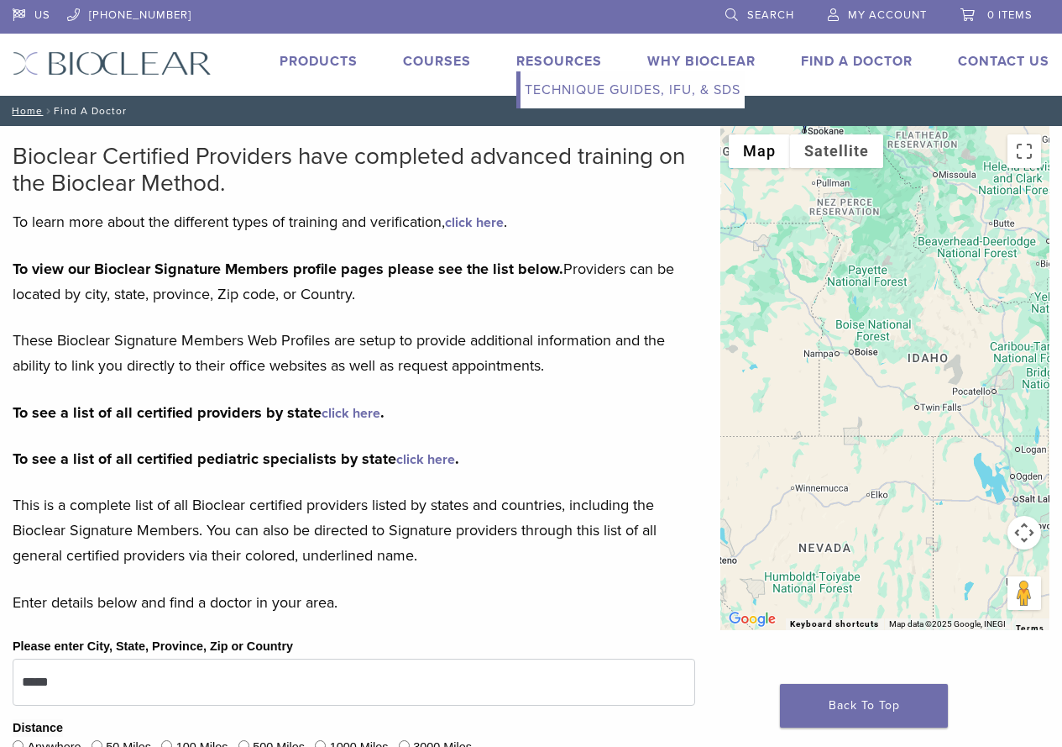
click at [588, 53] on link "Resources" at bounding box center [559, 61] width 86 height 17
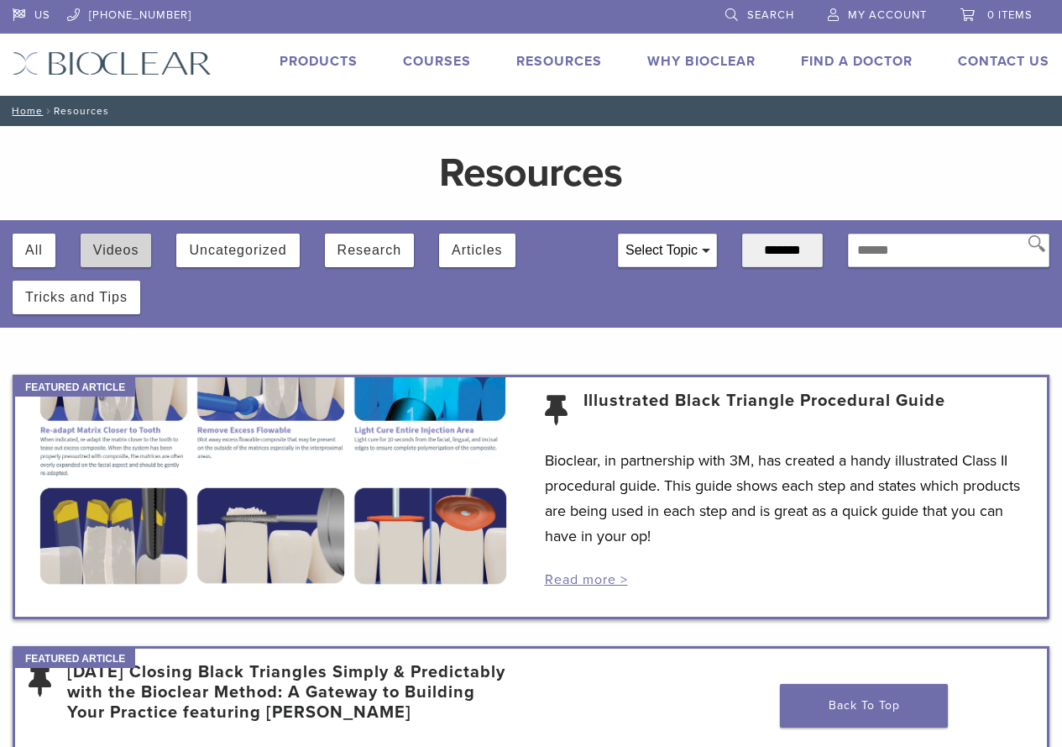
click at [101, 252] on button "Videos" at bounding box center [116, 250] width 46 height 34
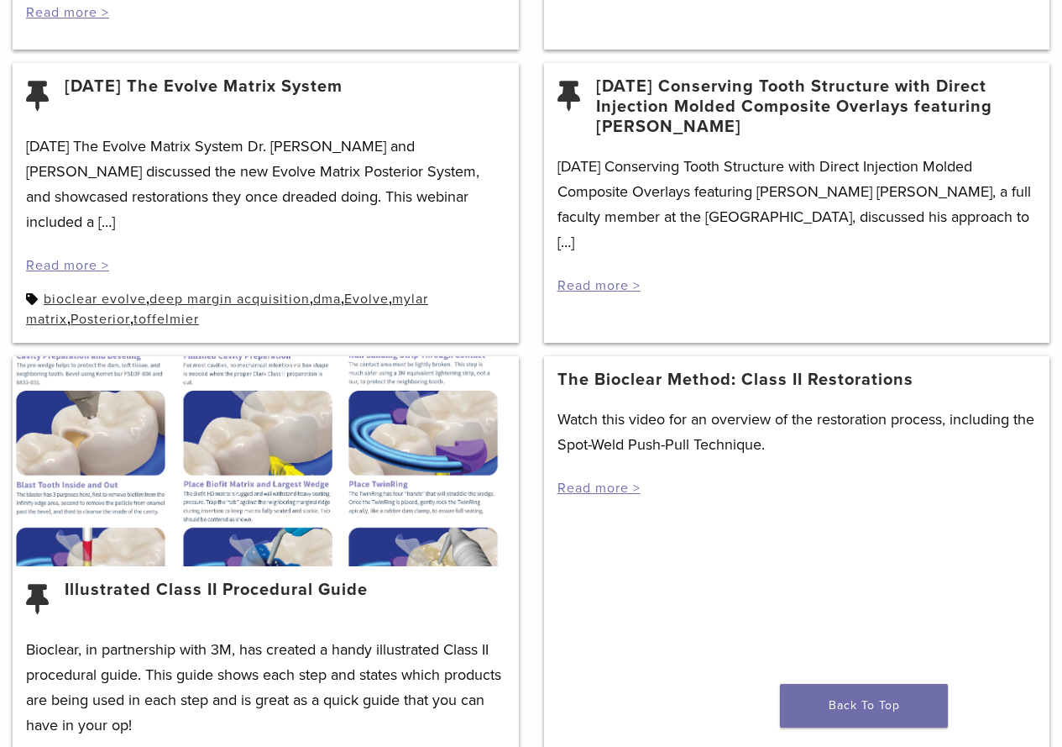
scroll to position [840, 0]
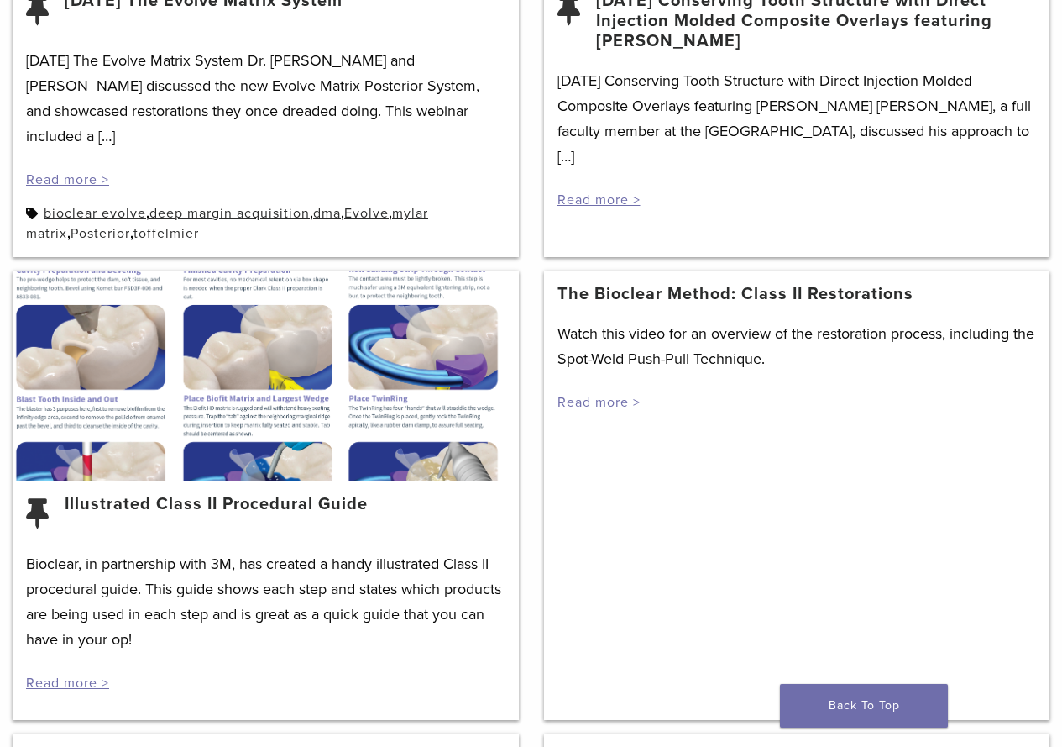
click at [310, 348] on div at bounding box center [266, 375] width 506 height 210
click at [162, 494] on link "Illustrated Class II Procedural Guide" at bounding box center [216, 514] width 303 height 40
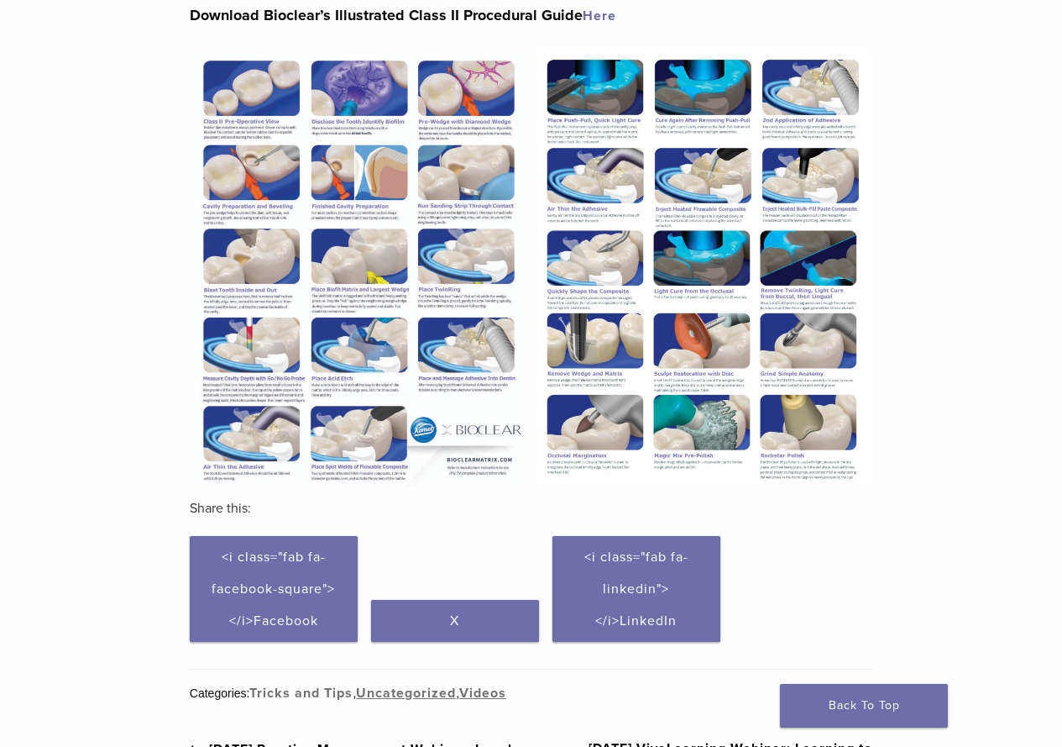
scroll to position [252, 0]
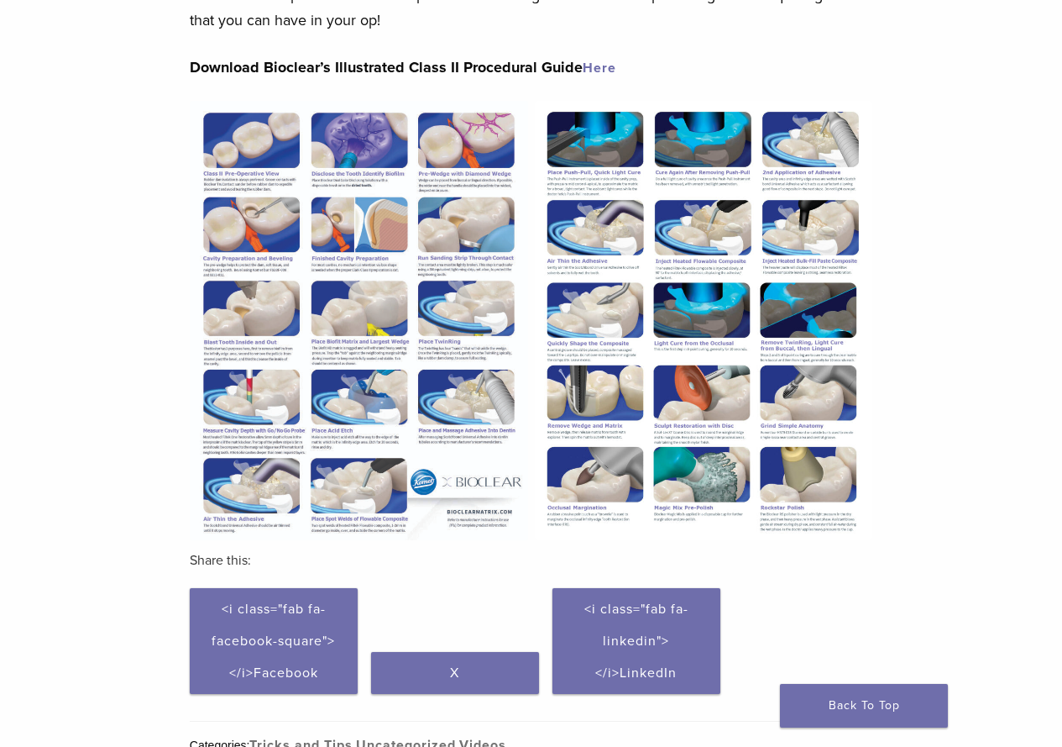
click at [277, 162] on img at bounding box center [359, 320] width 338 height 439
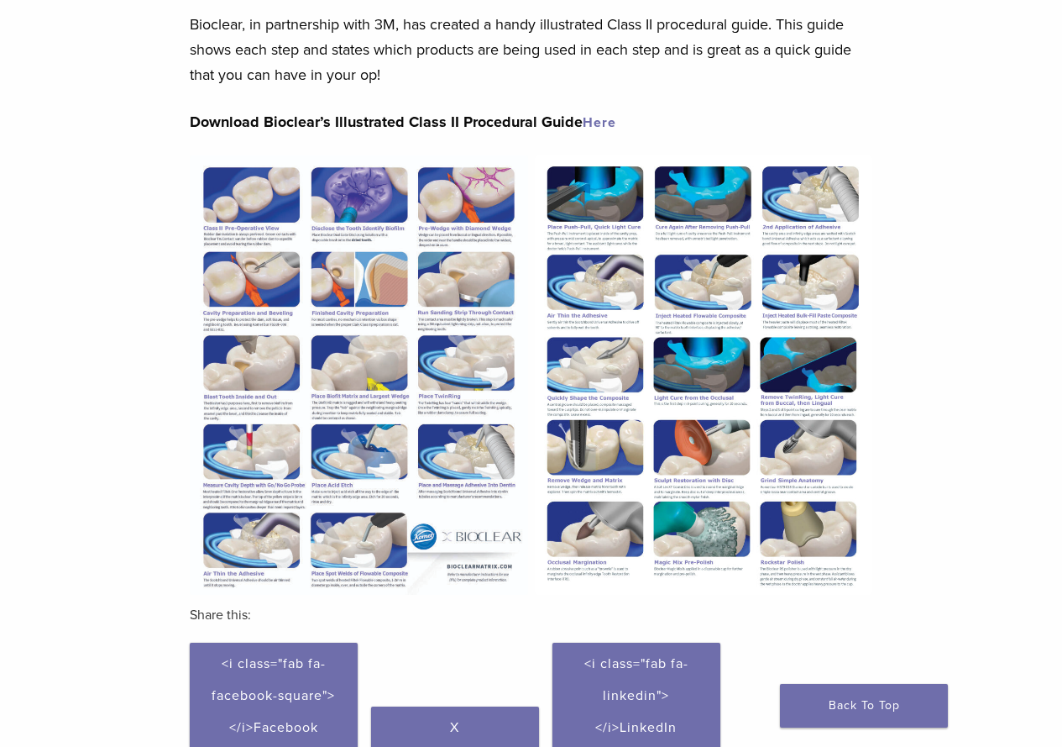
scroll to position [168, 0]
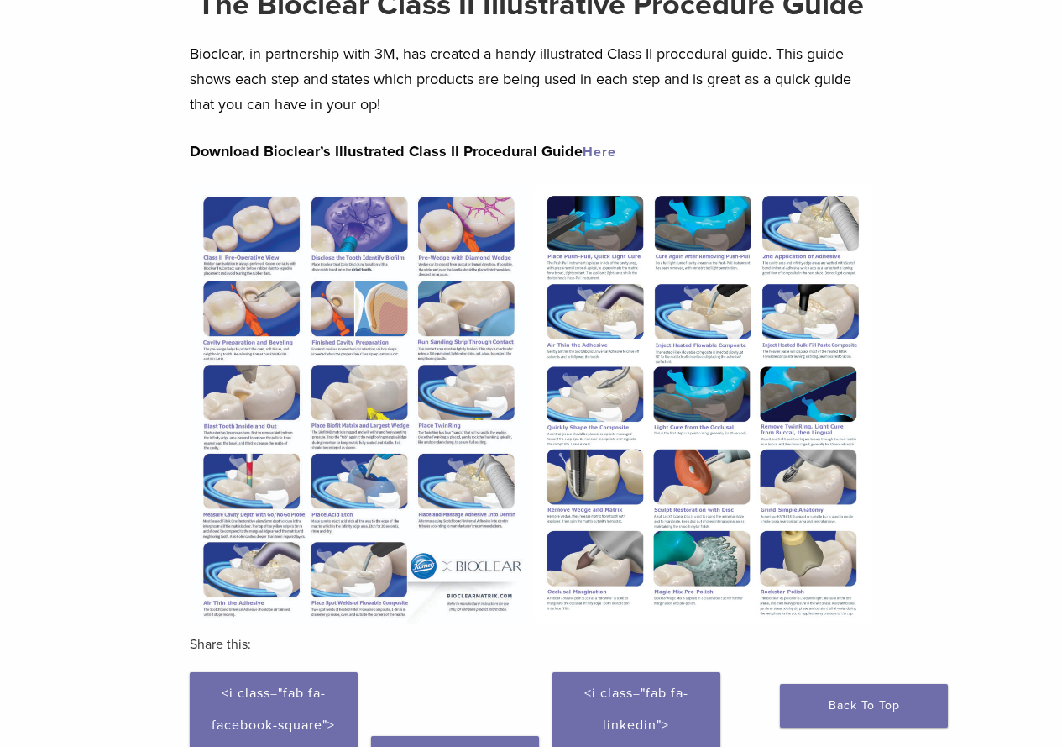
click at [598, 155] on link "Here" at bounding box center [600, 152] width 34 height 17
